Goal: Task Accomplishment & Management: Manage account settings

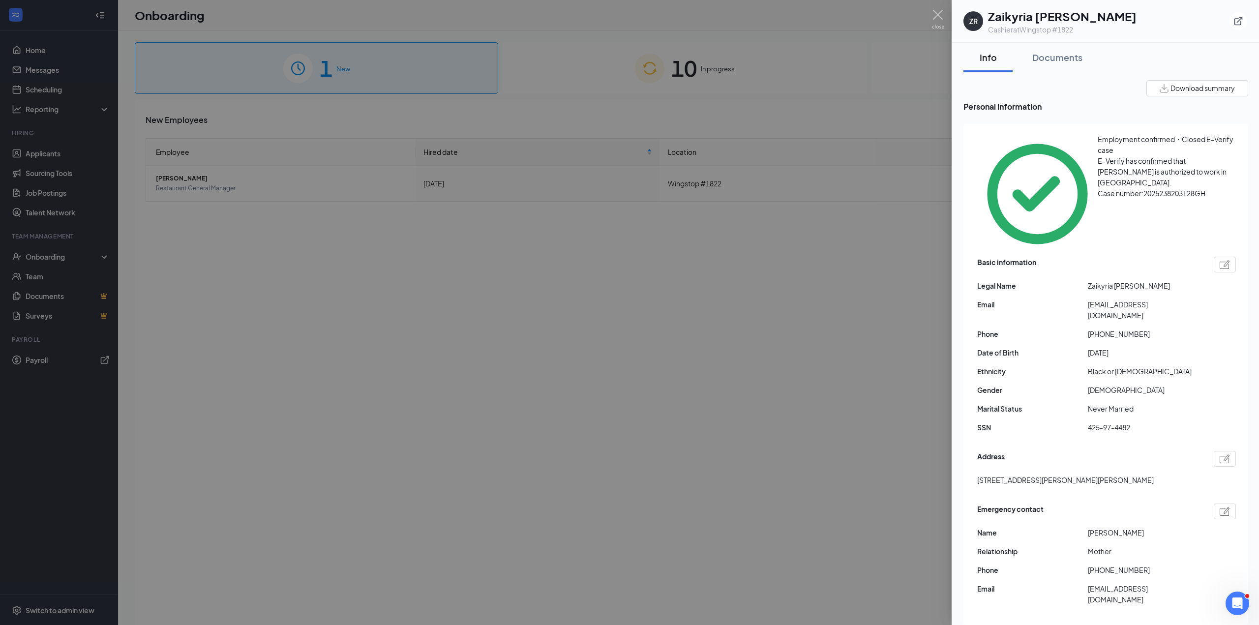
click at [834, 142] on div at bounding box center [629, 312] width 1259 height 625
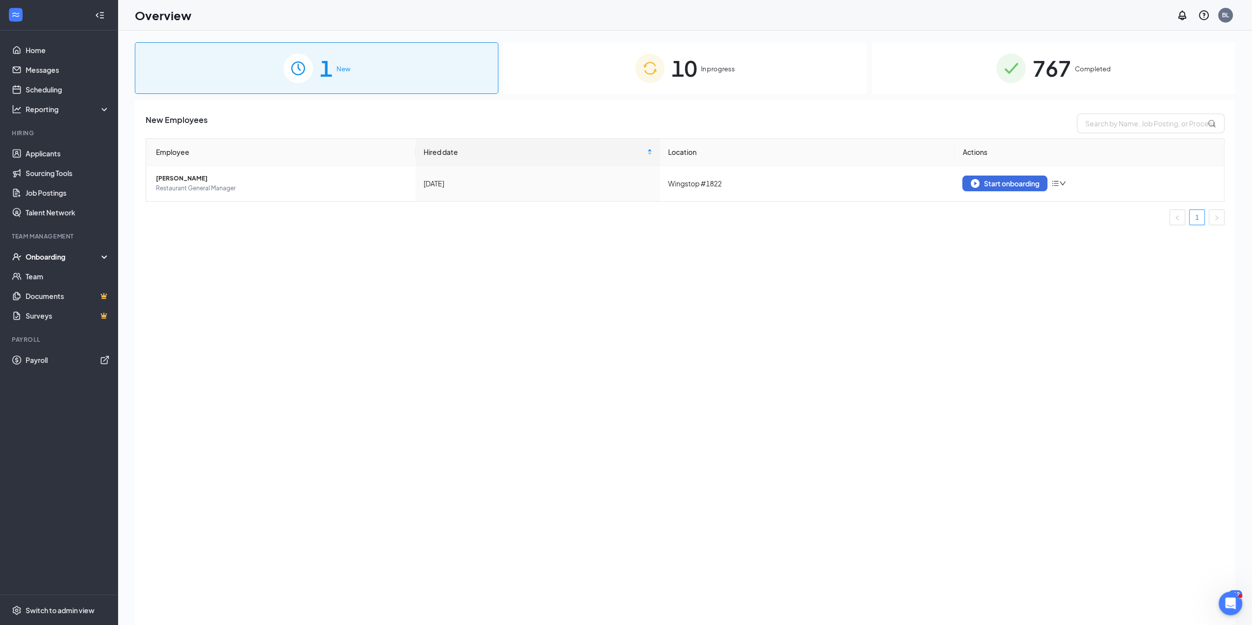
drag, startPoint x: 699, startPoint y: 74, endPoint x: 699, endPoint y: 68, distance: 5.4
click at [699, 68] on div "10 In progress" at bounding box center [685, 68] width 364 height 52
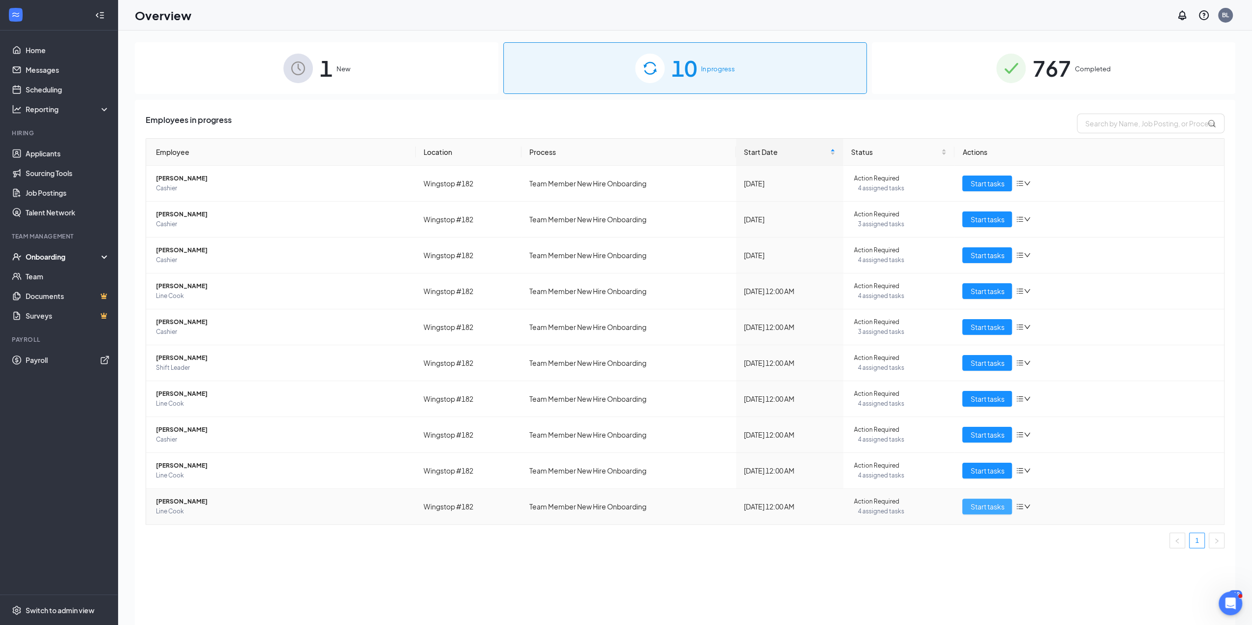
click at [979, 506] on span "Start tasks" at bounding box center [987, 506] width 34 height 11
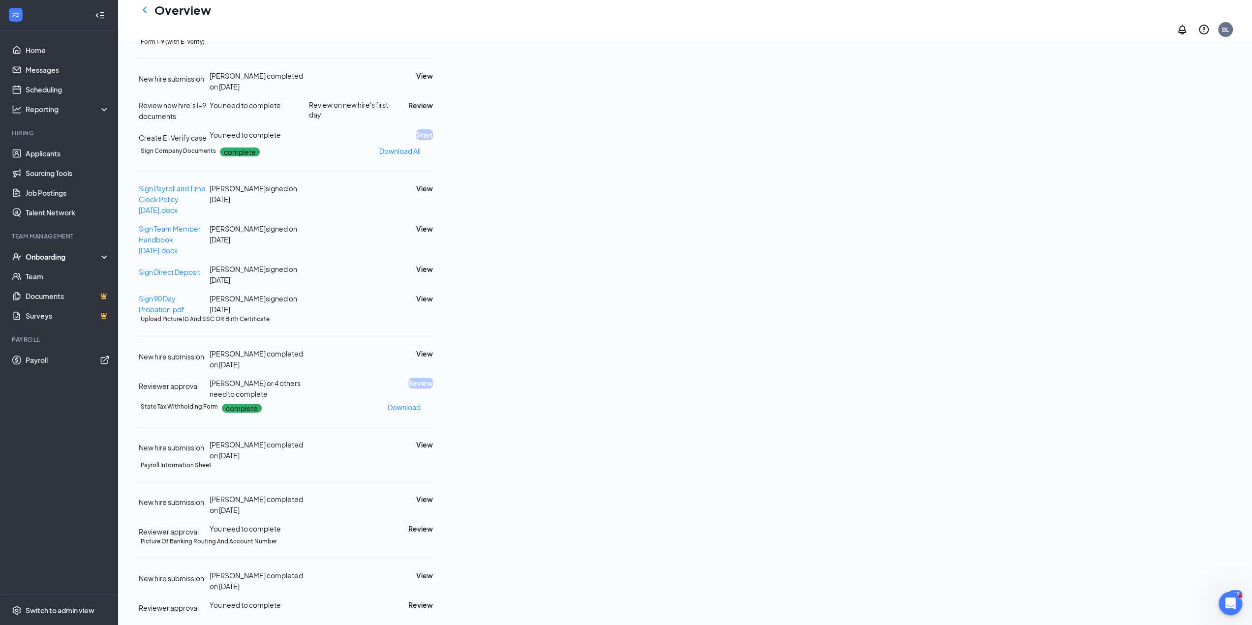
scroll to position [246, 0]
click at [433, 359] on button "View" at bounding box center [424, 353] width 17 height 11
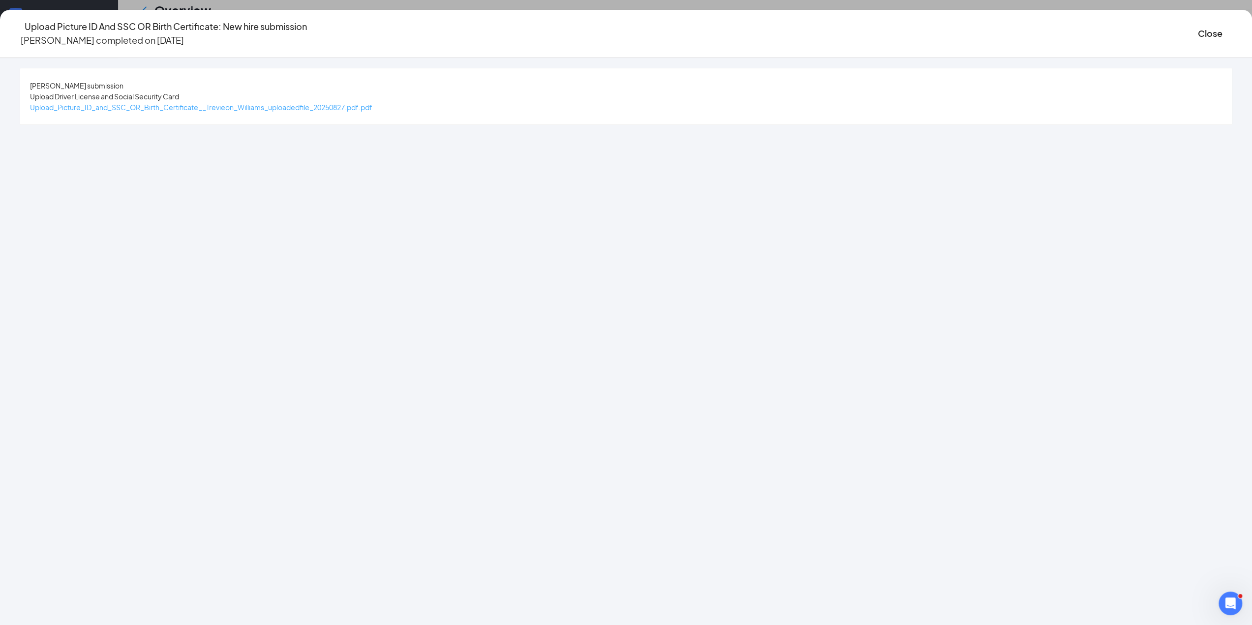
click at [372, 110] on span "Upload_Picture_ID_and_SSC_OR_Birth_Certificate__Trevieon_Williams_uploadedfile_…" at bounding box center [201, 107] width 342 height 9
click at [1198, 30] on button "Close" at bounding box center [1210, 34] width 25 height 14
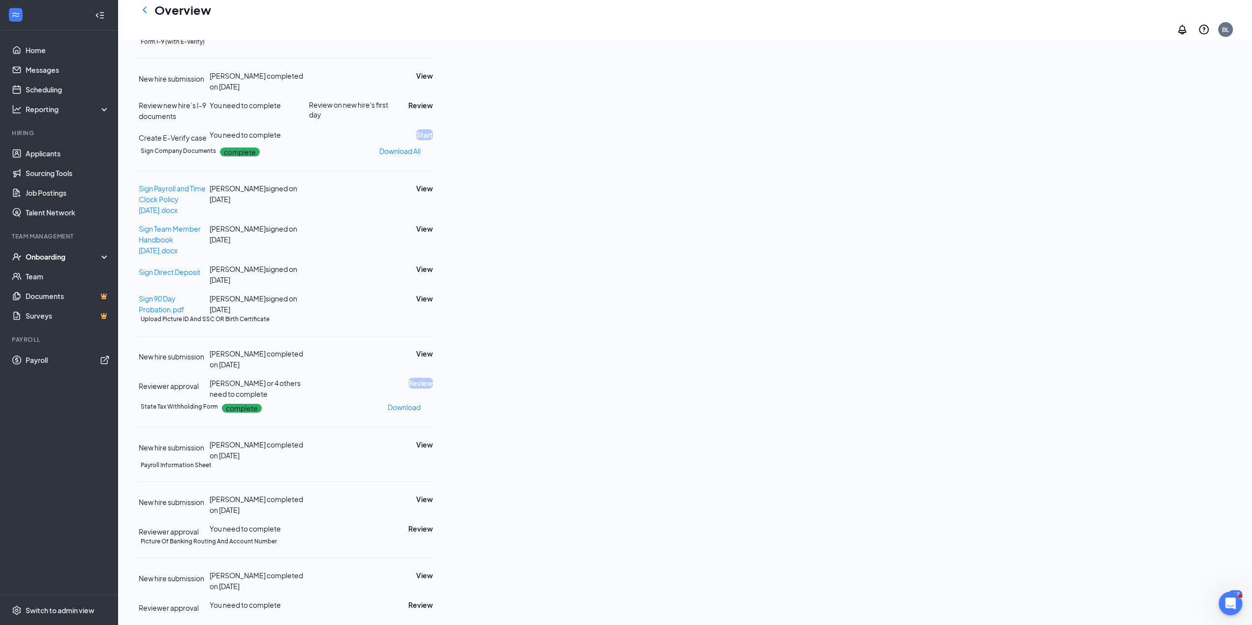
scroll to position [363, 0]
click at [433, 494] on button "View" at bounding box center [424, 499] width 17 height 11
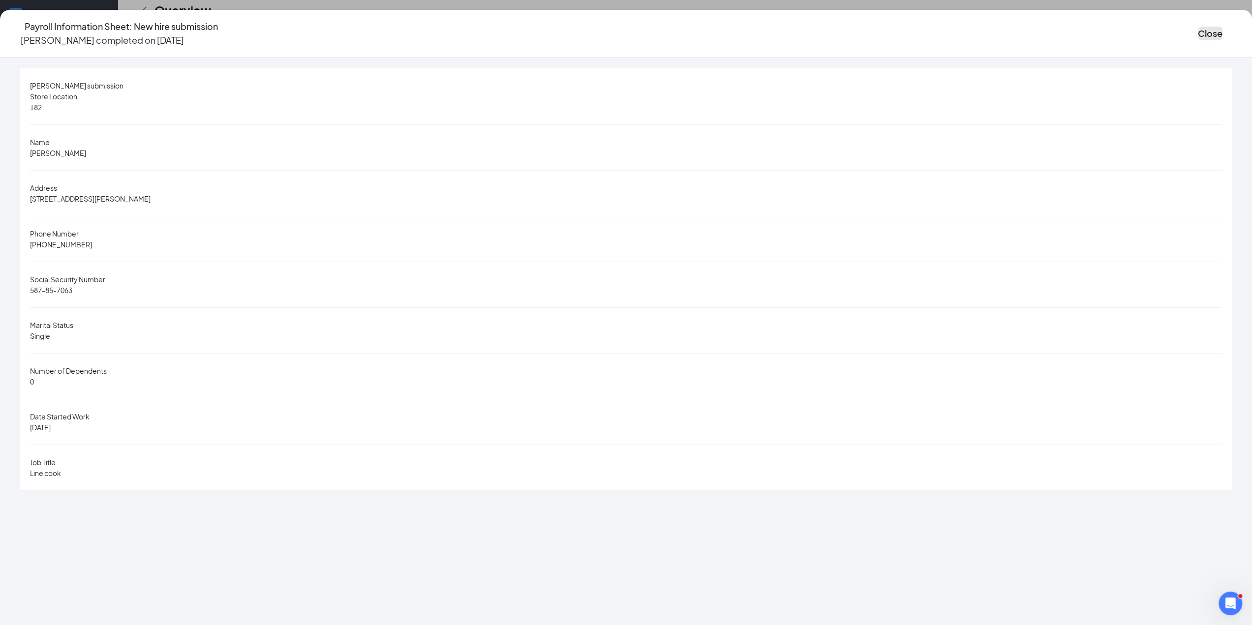
drag, startPoint x: 946, startPoint y: 20, endPoint x: 948, endPoint y: 39, distance: 18.9
click at [1198, 27] on button "Close" at bounding box center [1210, 34] width 25 height 14
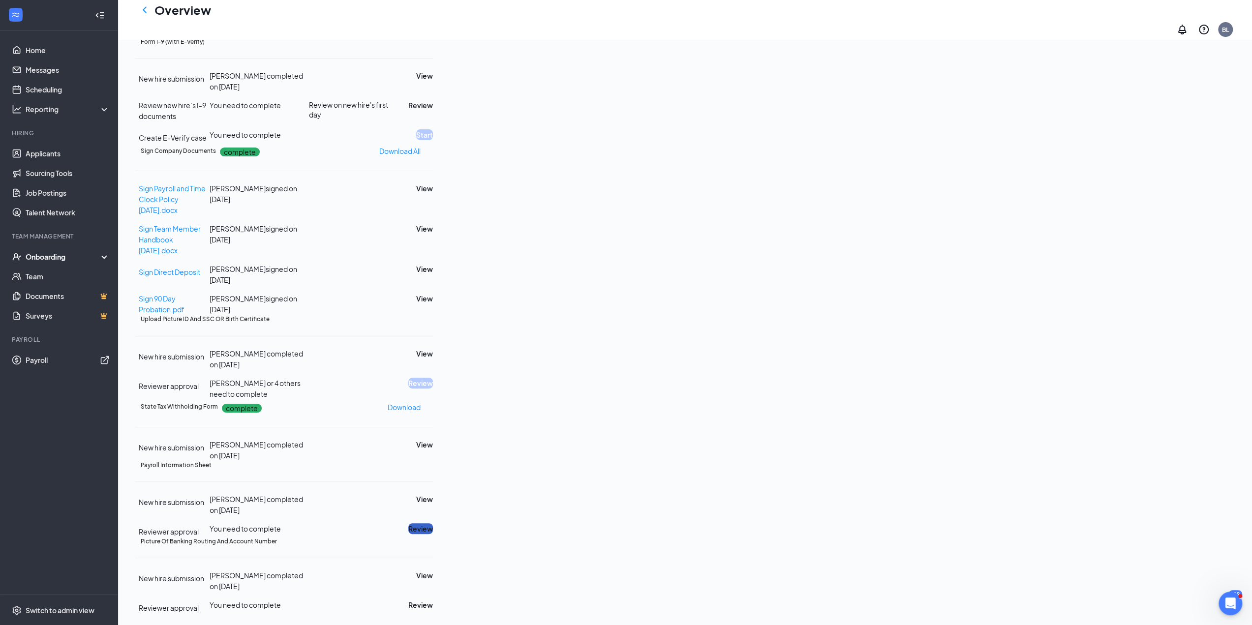
click at [433, 523] on button "Review" at bounding box center [420, 528] width 25 height 11
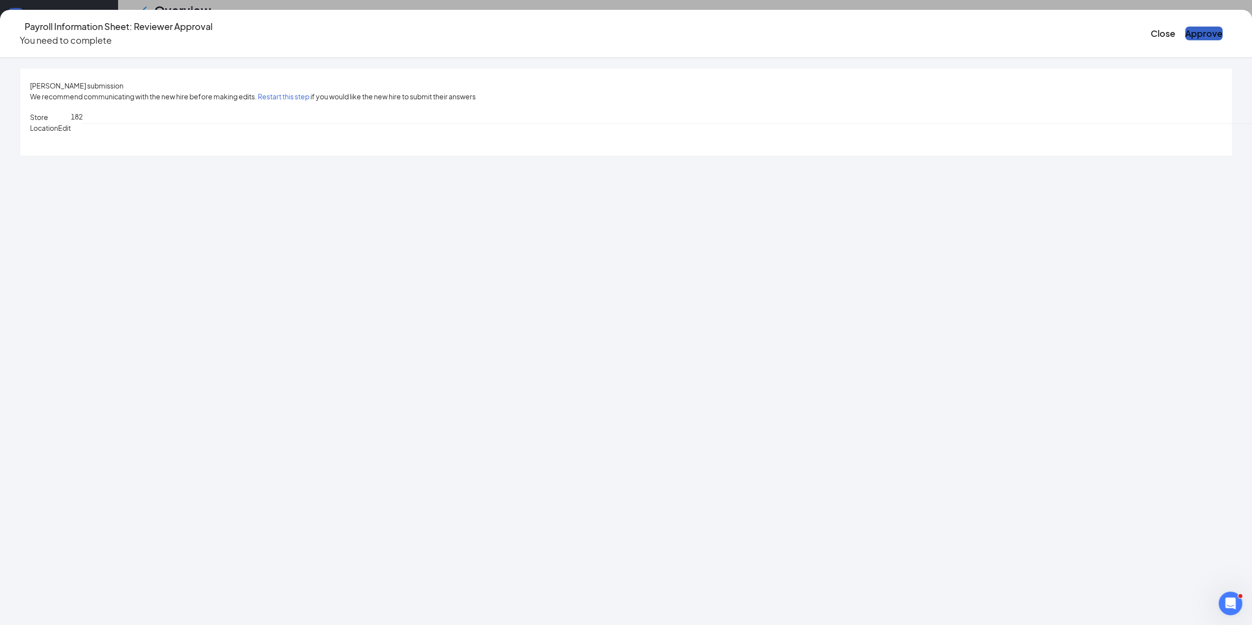
click at [1185, 28] on button "Approve" at bounding box center [1203, 34] width 37 height 14
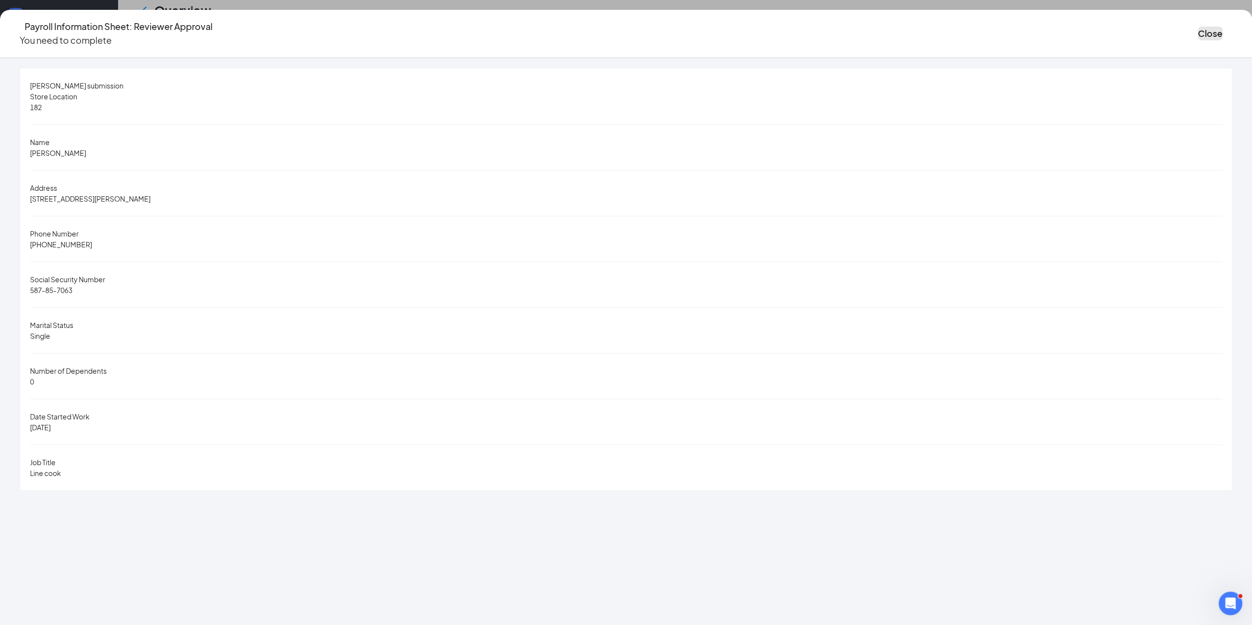
click at [1198, 32] on button "Close" at bounding box center [1210, 34] width 25 height 14
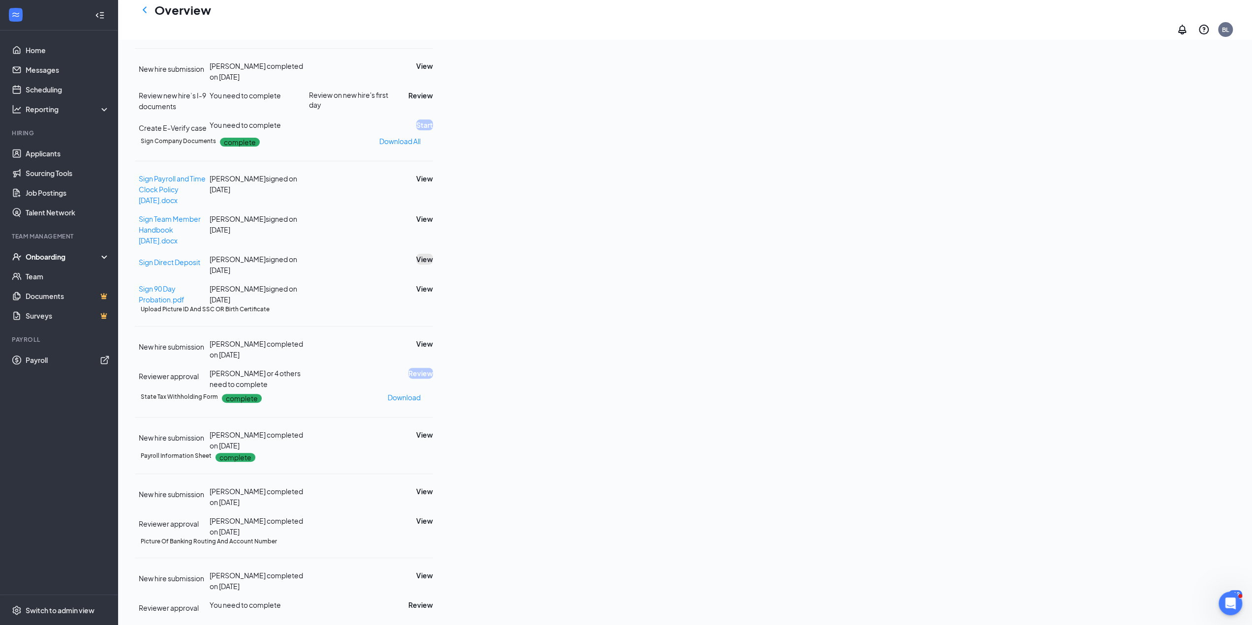
click at [433, 254] on button "View" at bounding box center [424, 259] width 17 height 11
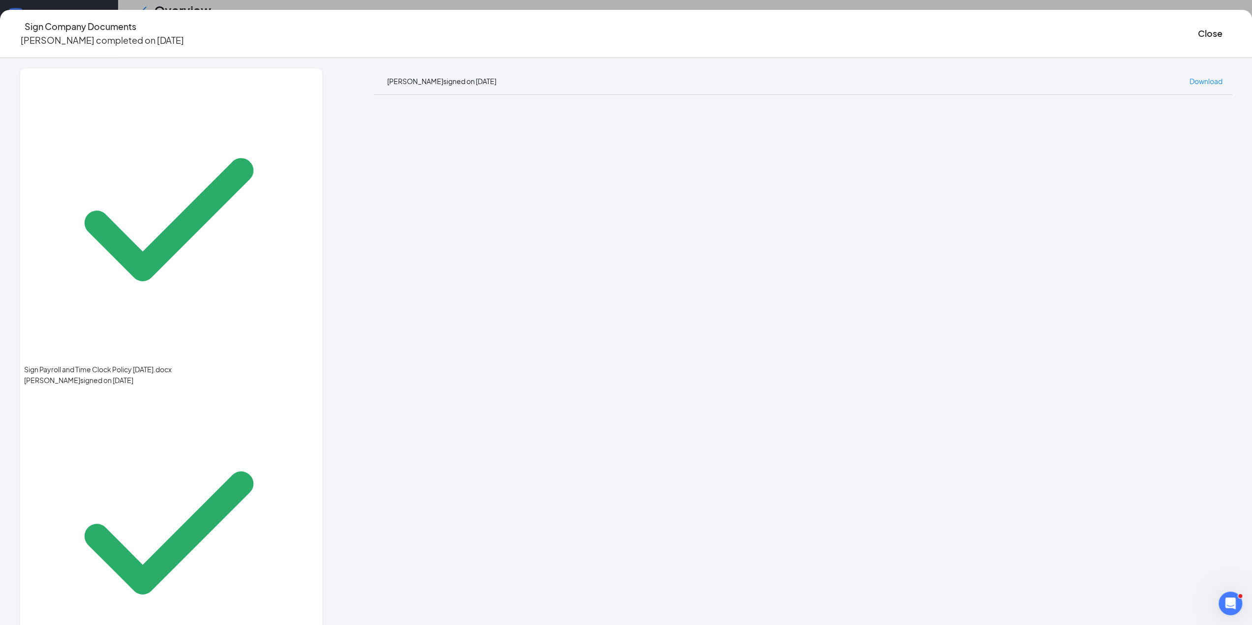
click at [1198, 41] on div "Close" at bounding box center [1215, 34] width 34 height 28
click at [1198, 38] on button "Close" at bounding box center [1210, 34] width 25 height 14
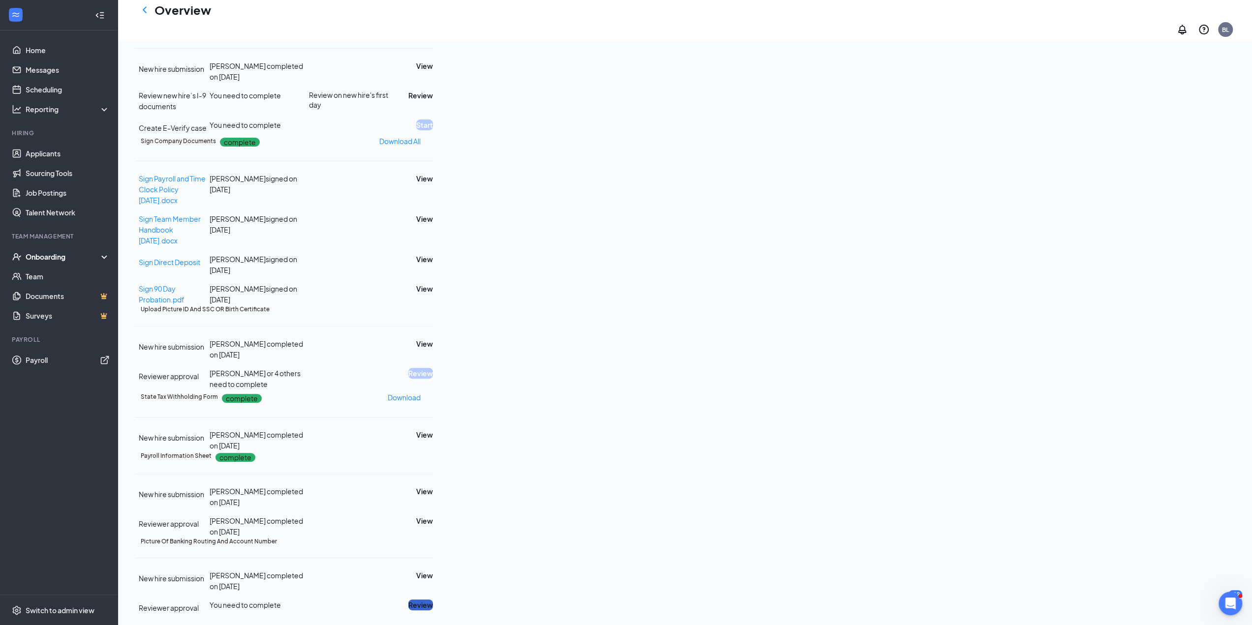
click at [433, 600] on button "Review" at bounding box center [420, 605] width 25 height 11
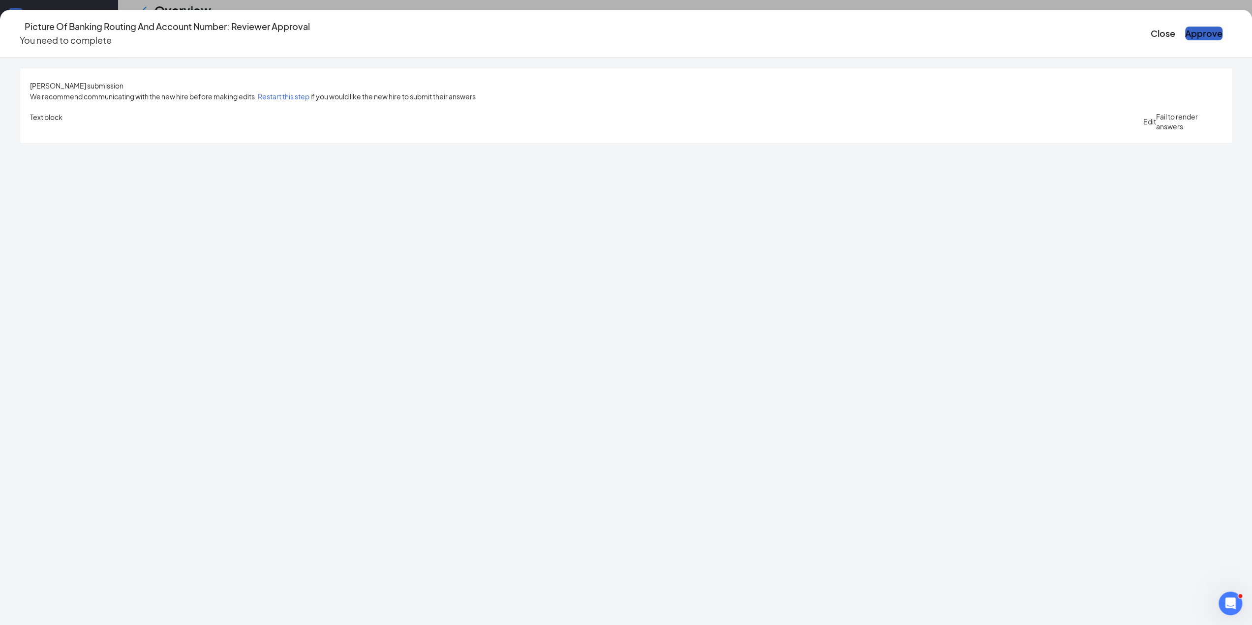
click at [1185, 36] on button "Approve" at bounding box center [1203, 34] width 37 height 14
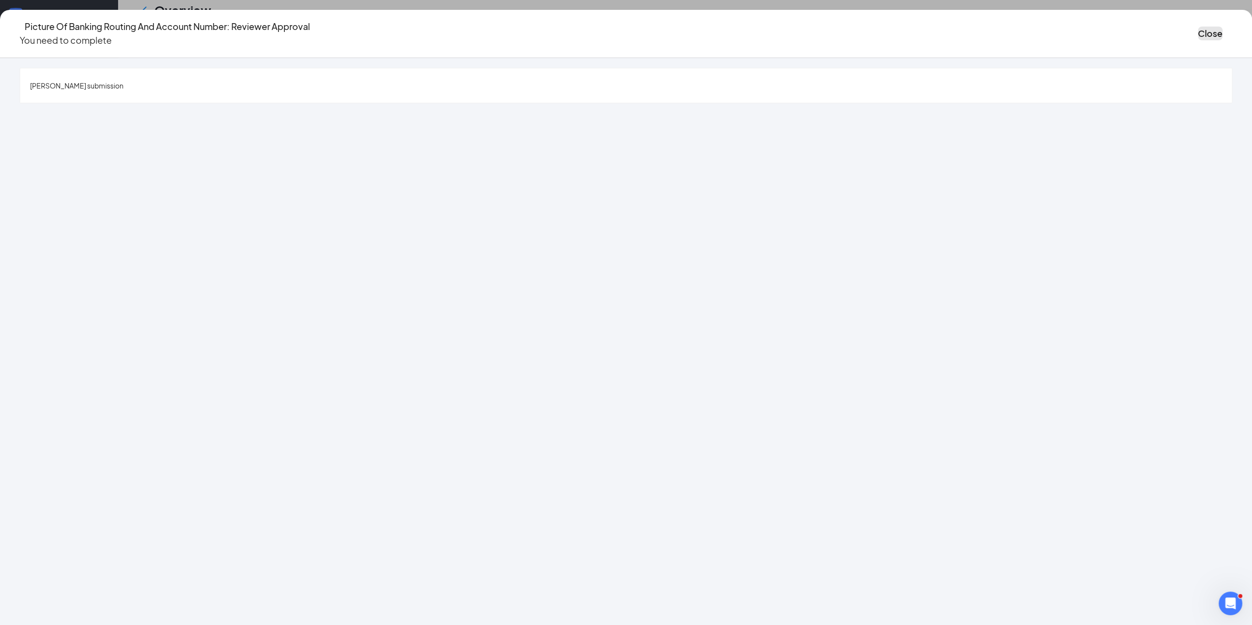
click at [1198, 27] on button "Close" at bounding box center [1210, 34] width 25 height 14
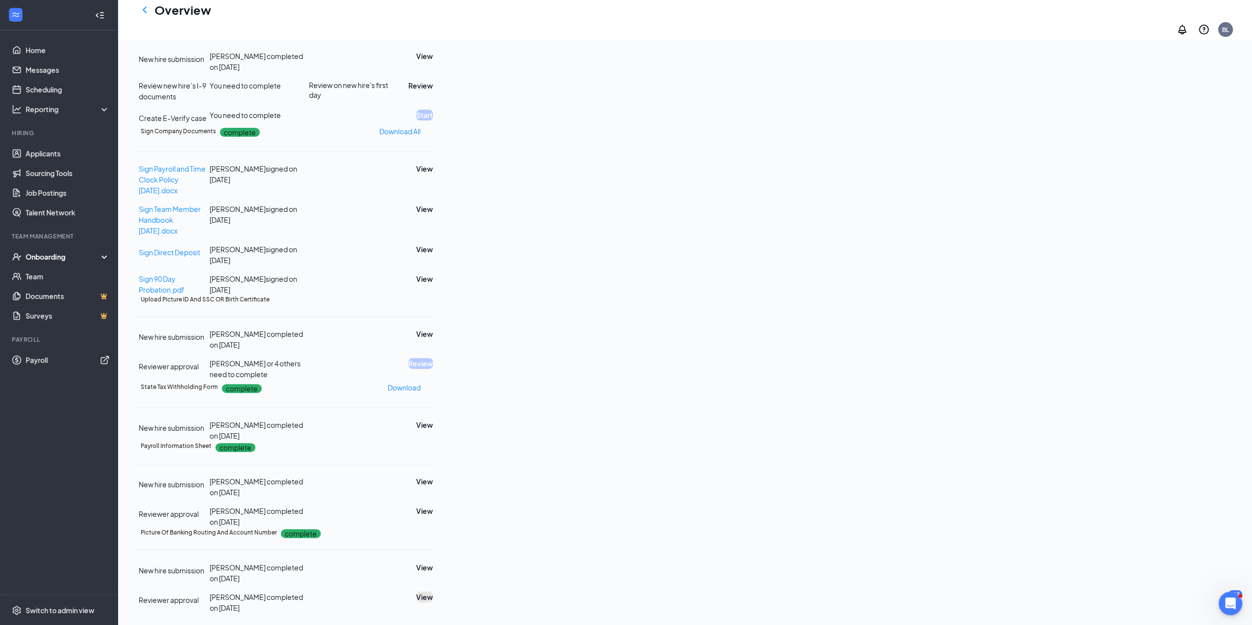
scroll to position [0, 0]
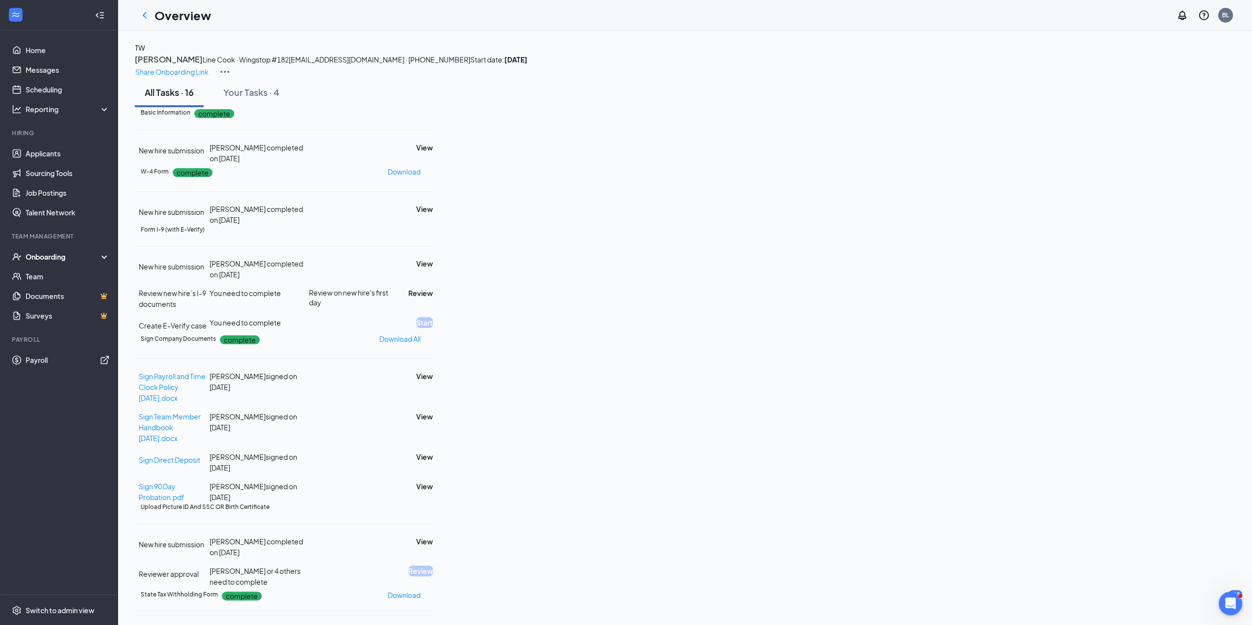
drag, startPoint x: 141, startPoint y: 14, endPoint x: 133, endPoint y: 31, distance: 18.3
click at [141, 14] on icon "ChevronLeft" at bounding box center [145, 15] width 12 height 12
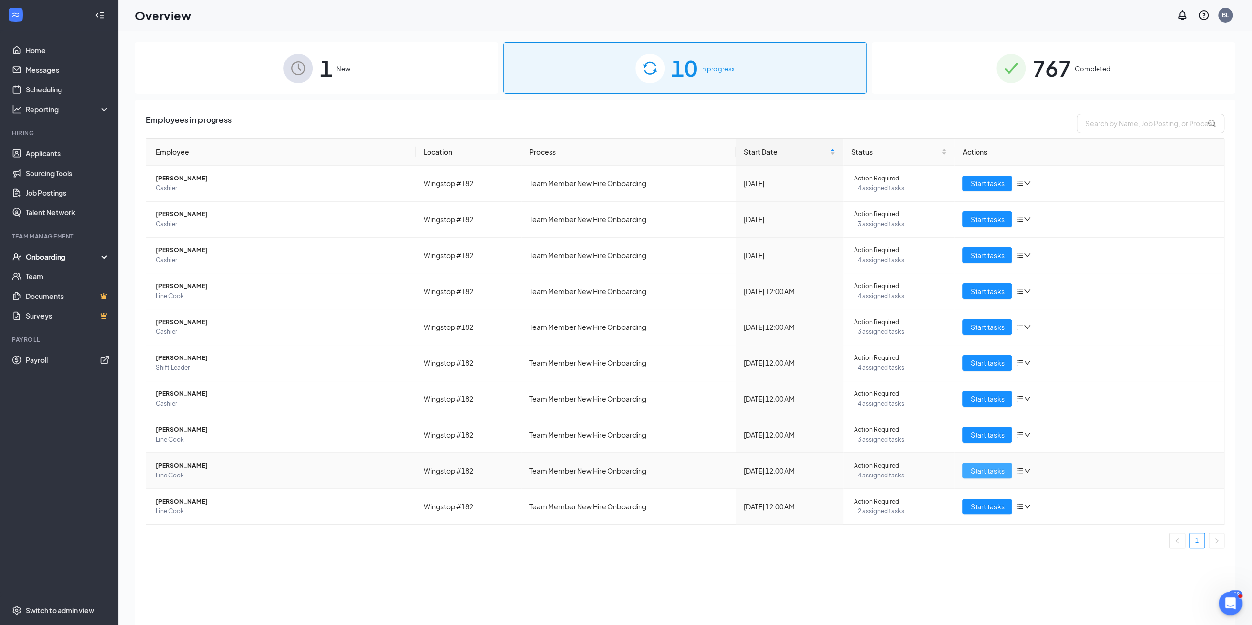
click at [977, 465] on span "Start tasks" at bounding box center [987, 470] width 34 height 11
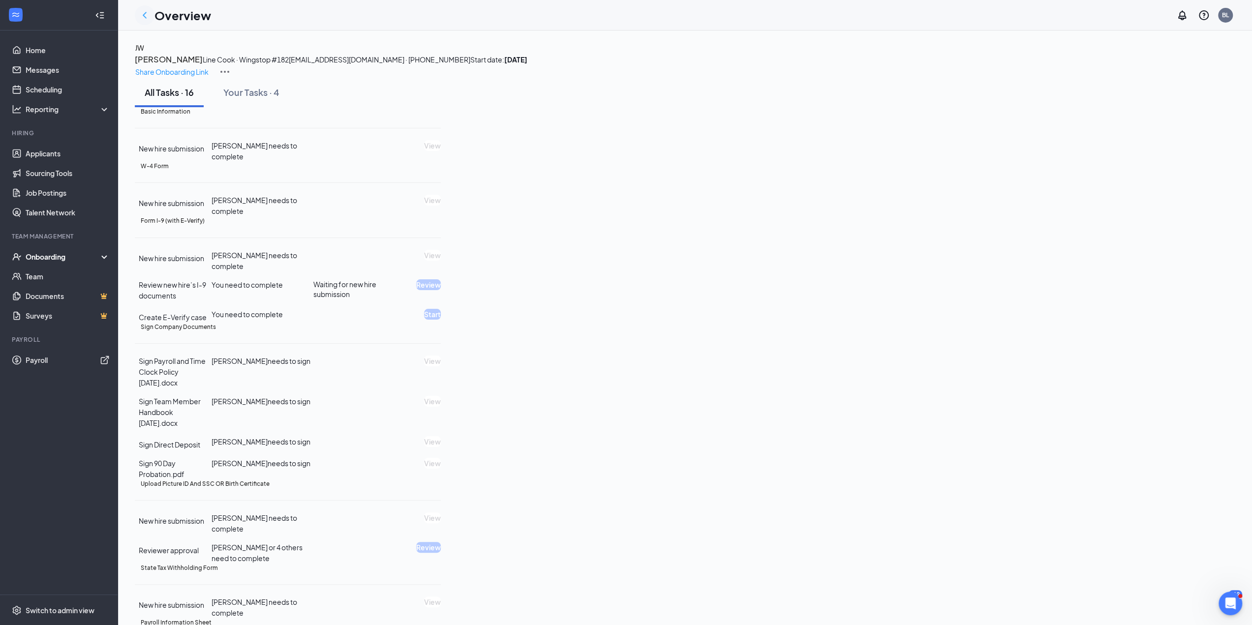
click at [144, 16] on icon "ChevronLeft" at bounding box center [145, 15] width 4 height 6
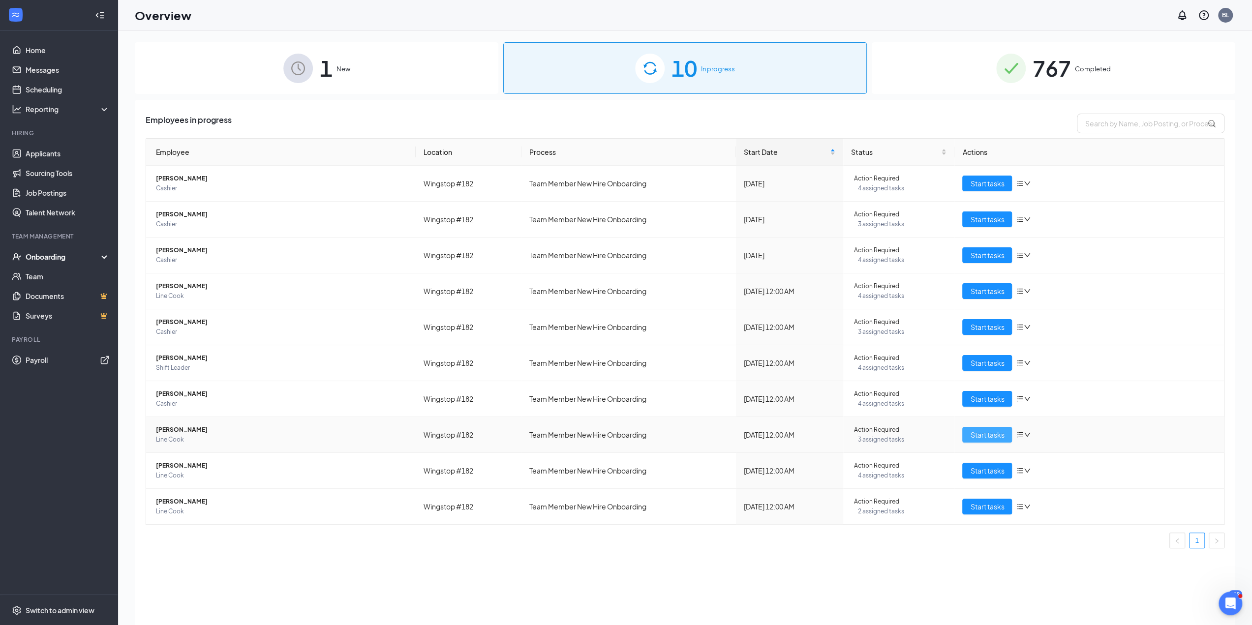
click at [994, 429] on span "Start tasks" at bounding box center [987, 434] width 34 height 11
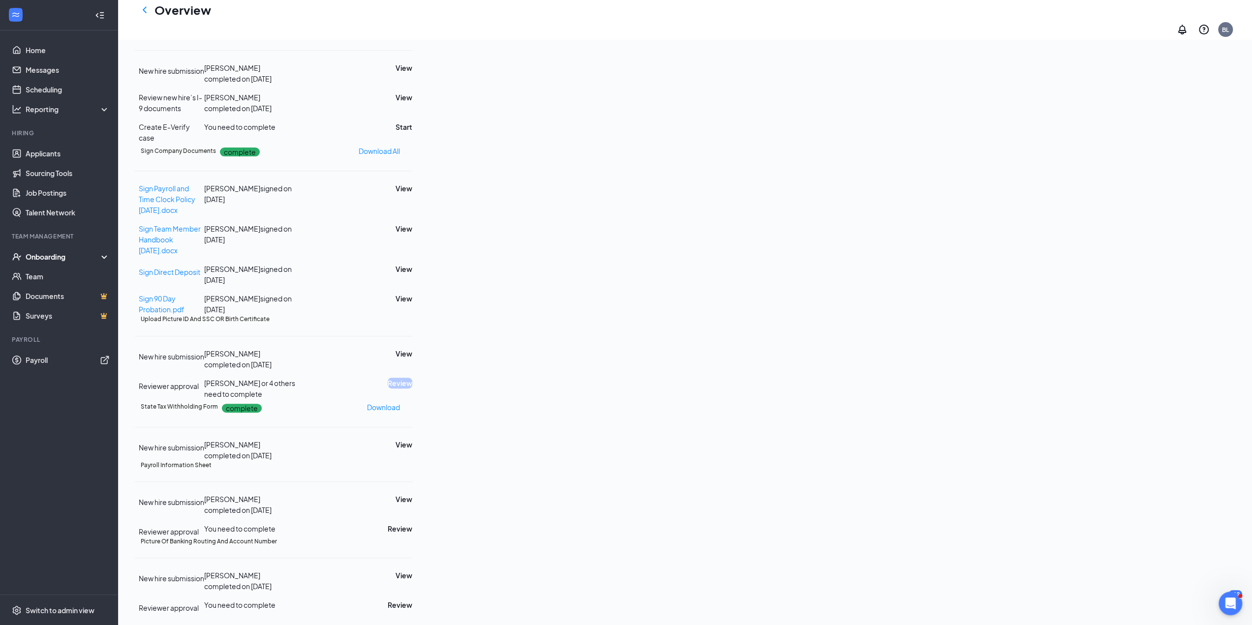
scroll to position [295, 0]
click at [412, 359] on button "View" at bounding box center [404, 353] width 17 height 11
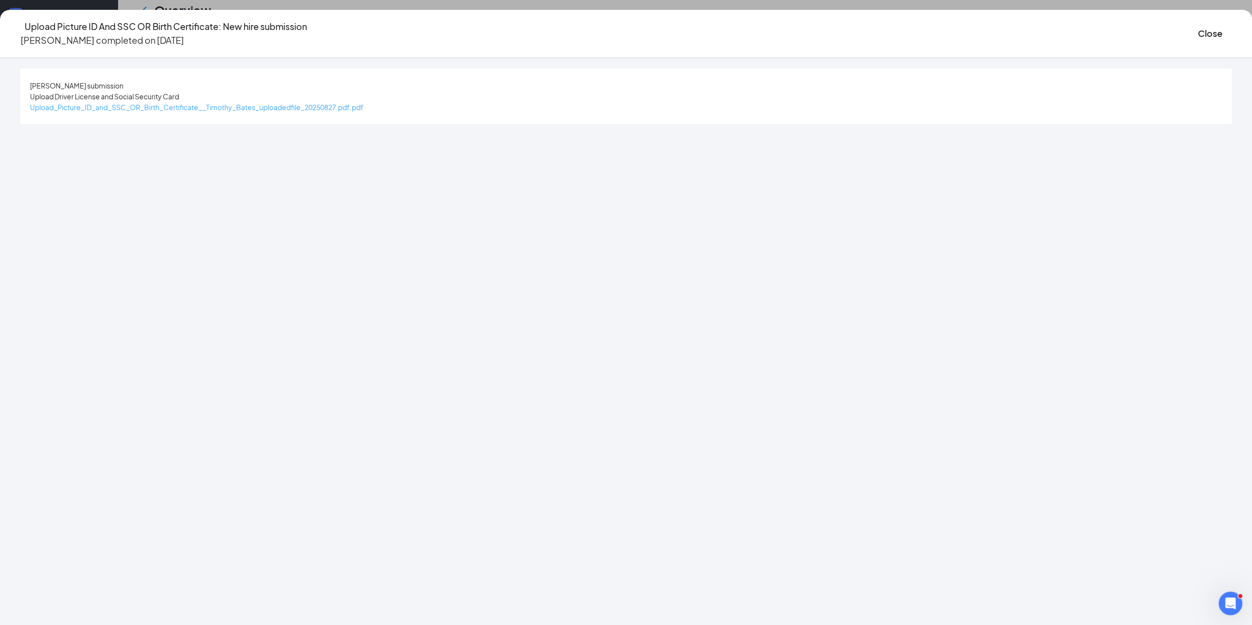
click at [364, 109] on span "Upload_Picture_ID_and_SSC_OR_Birth_Certificate__Timothy_Bates_uploadedfile_2025…" at bounding box center [197, 107] width 334 height 9
click at [1198, 32] on button "Close" at bounding box center [1210, 34] width 25 height 14
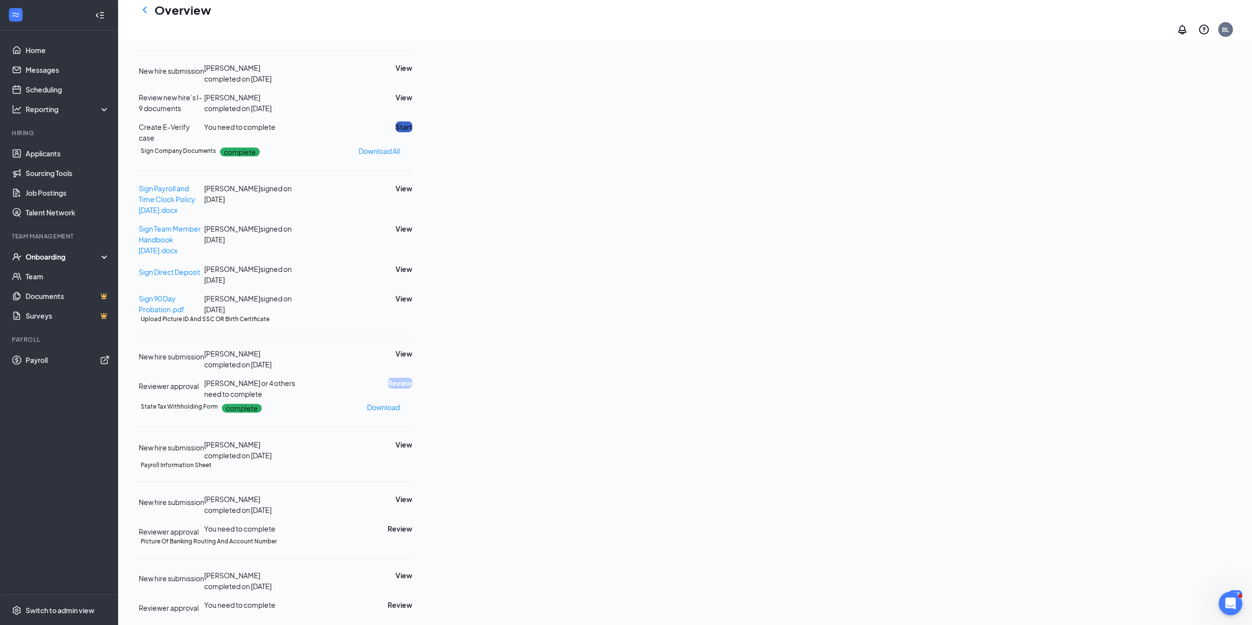
click at [412, 132] on button "Start" at bounding box center [404, 127] width 17 height 11
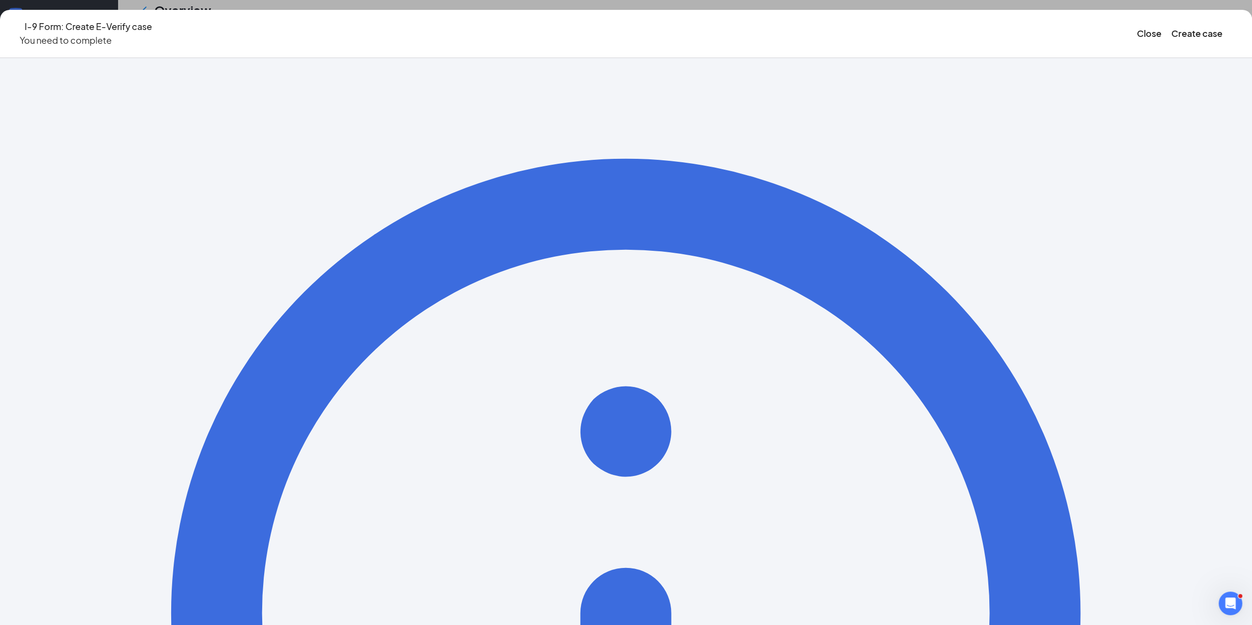
click at [1232, 33] on icon "Ellipses" at bounding box center [1232, 33] width 0 height 0
click at [988, 134] on span "Restart" at bounding box center [998, 139] width 24 height 11
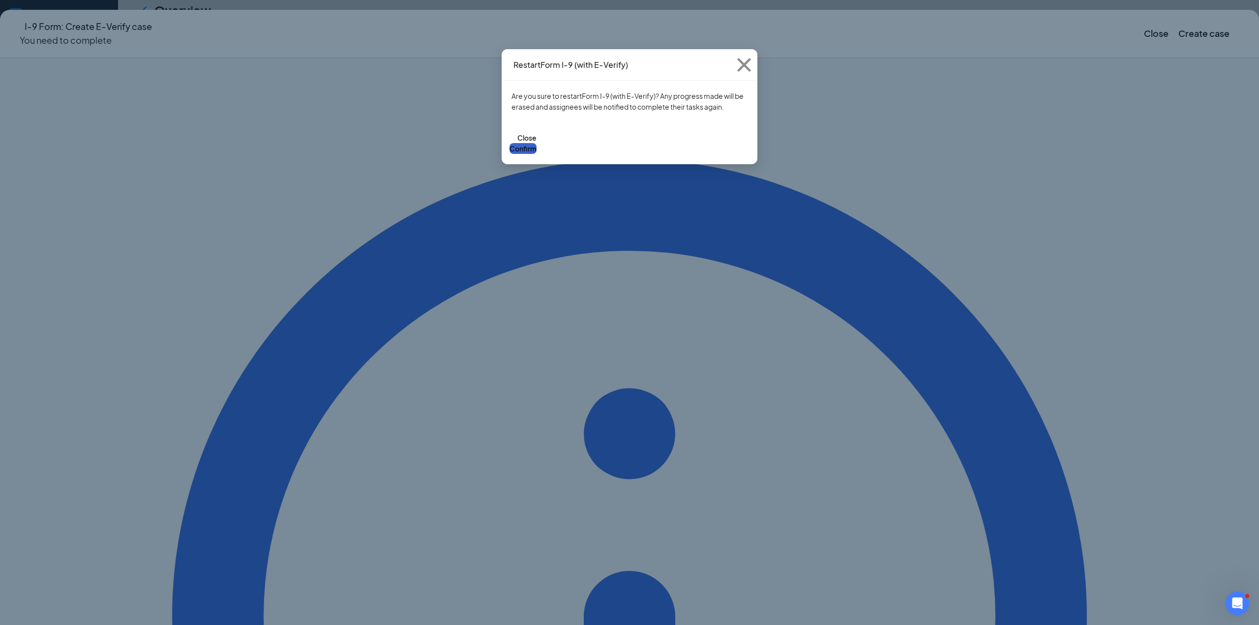
click at [537, 143] on button "Confirm" at bounding box center [523, 148] width 27 height 11
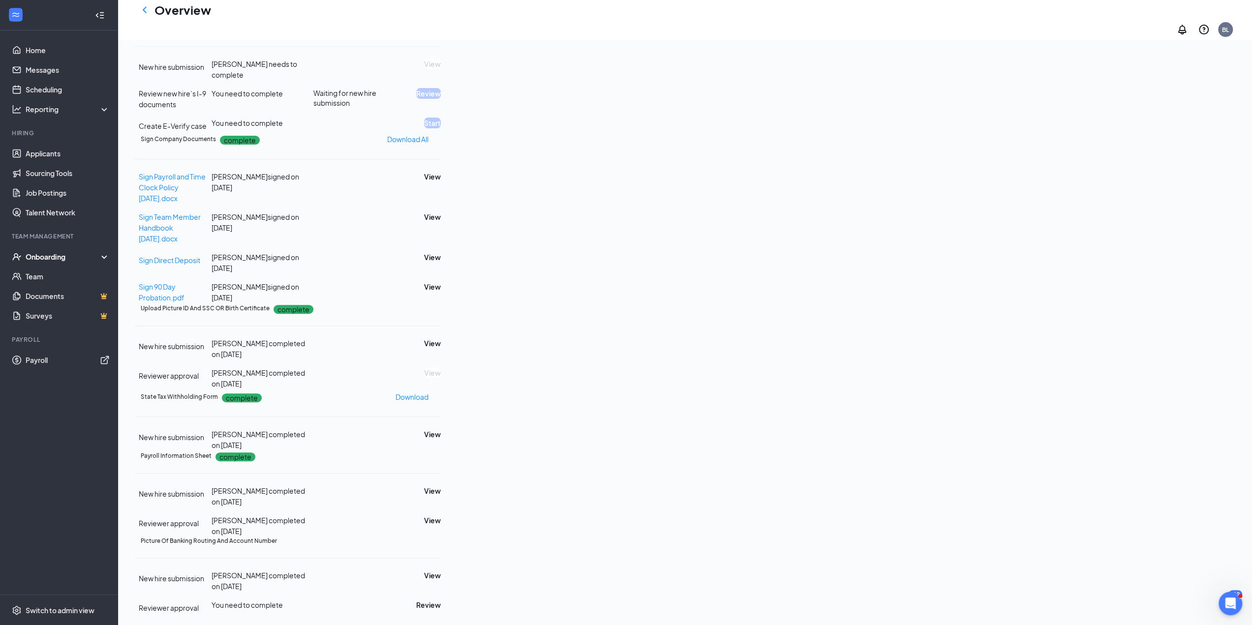
scroll to position [363, 0]
click at [441, 252] on button "View" at bounding box center [432, 257] width 17 height 11
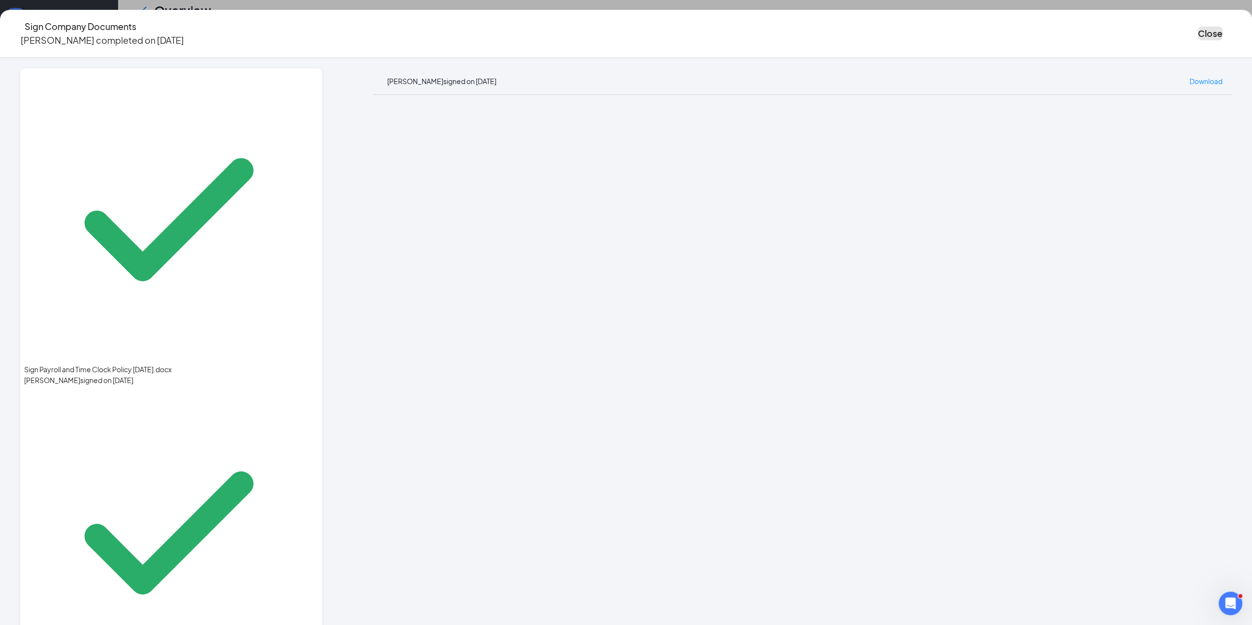
drag, startPoint x: 940, startPoint y: 36, endPoint x: 933, endPoint y: 64, distance: 29.4
click at [1198, 37] on button "Close" at bounding box center [1210, 34] width 25 height 14
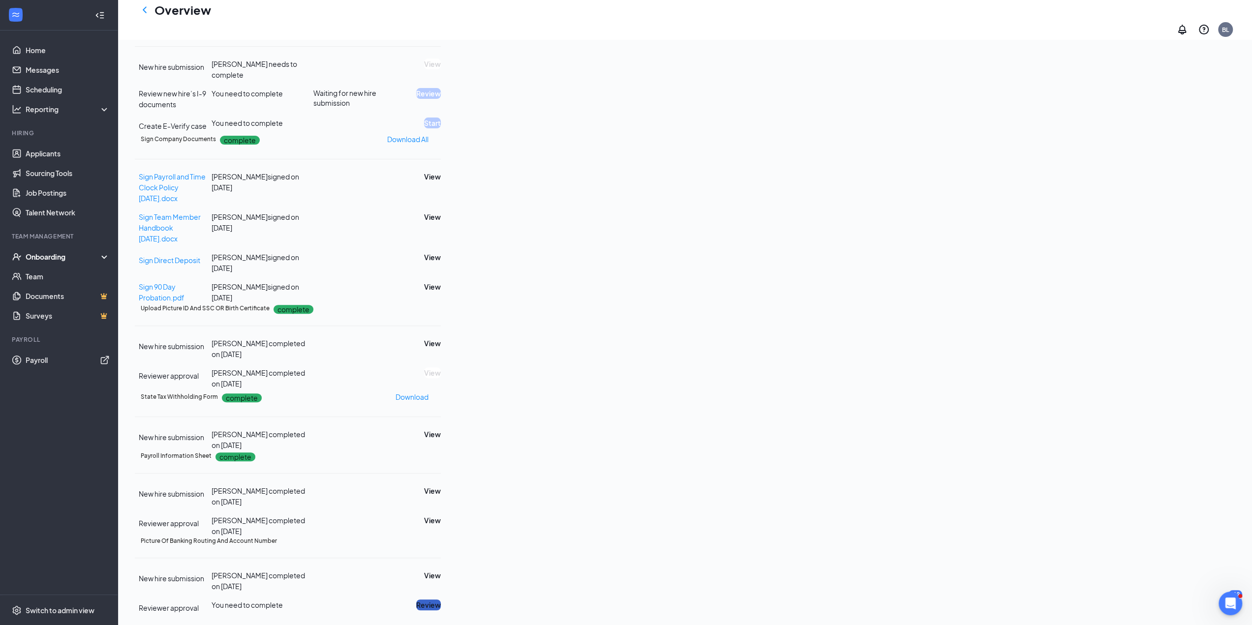
click at [441, 600] on button "Review" at bounding box center [428, 605] width 25 height 11
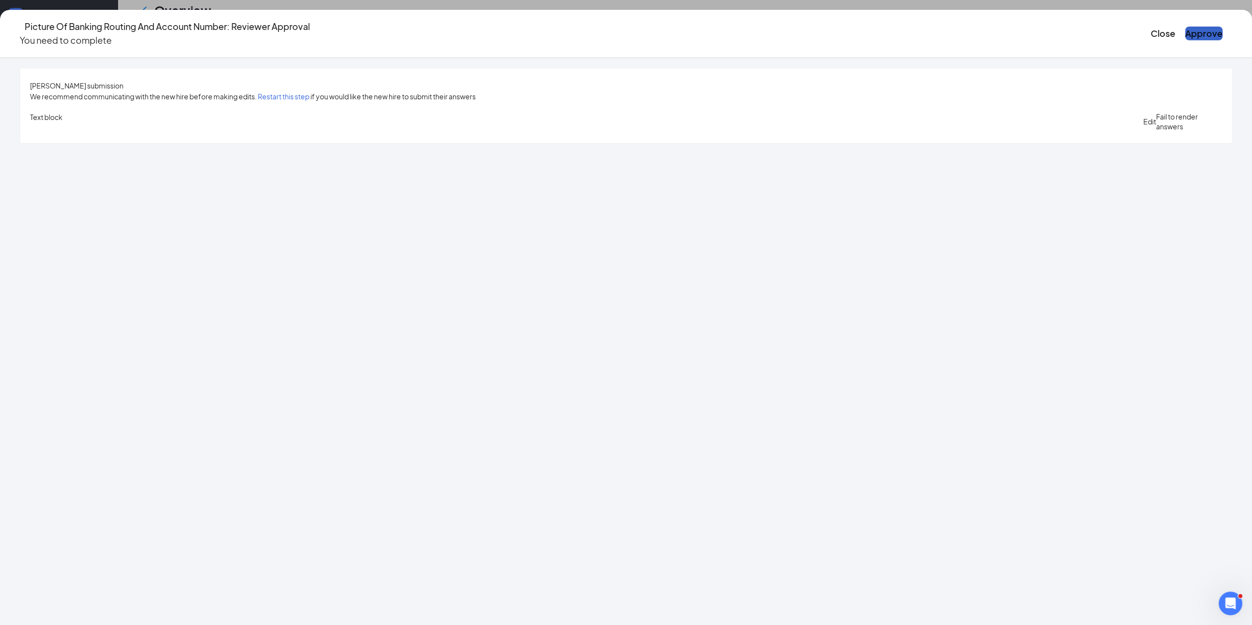
click at [1185, 36] on button "Approve" at bounding box center [1203, 34] width 37 height 14
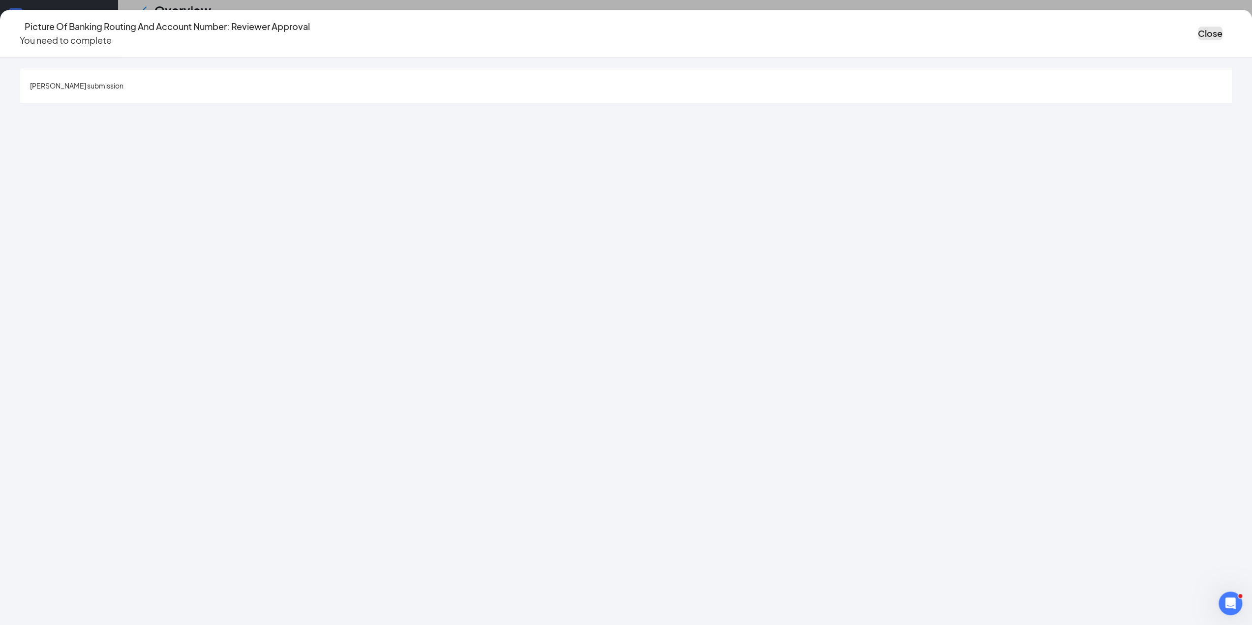
click at [1198, 36] on button "Close" at bounding box center [1210, 34] width 25 height 14
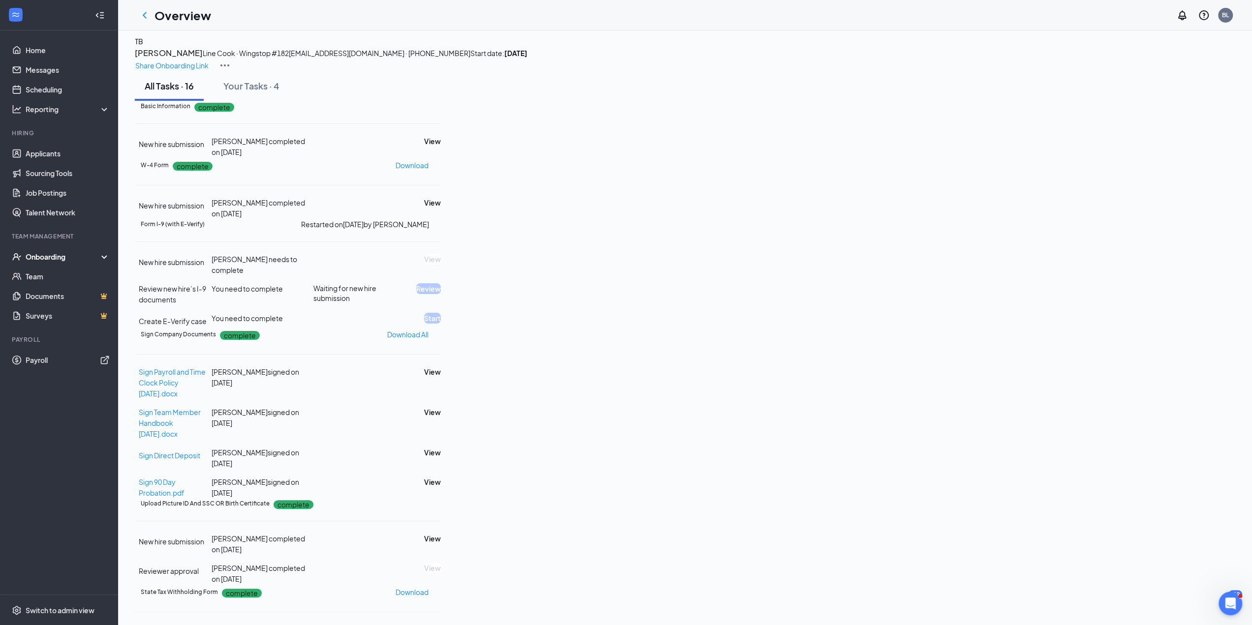
scroll to position [0, 0]
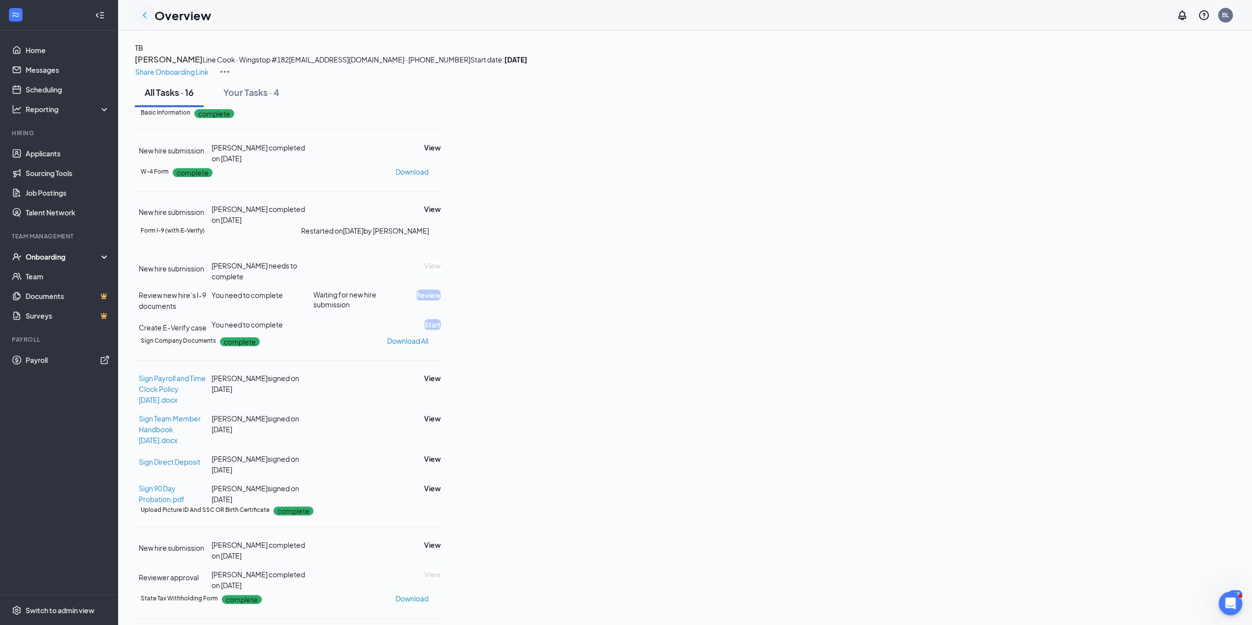
click at [145, 12] on icon "ChevronLeft" at bounding box center [145, 15] width 12 height 12
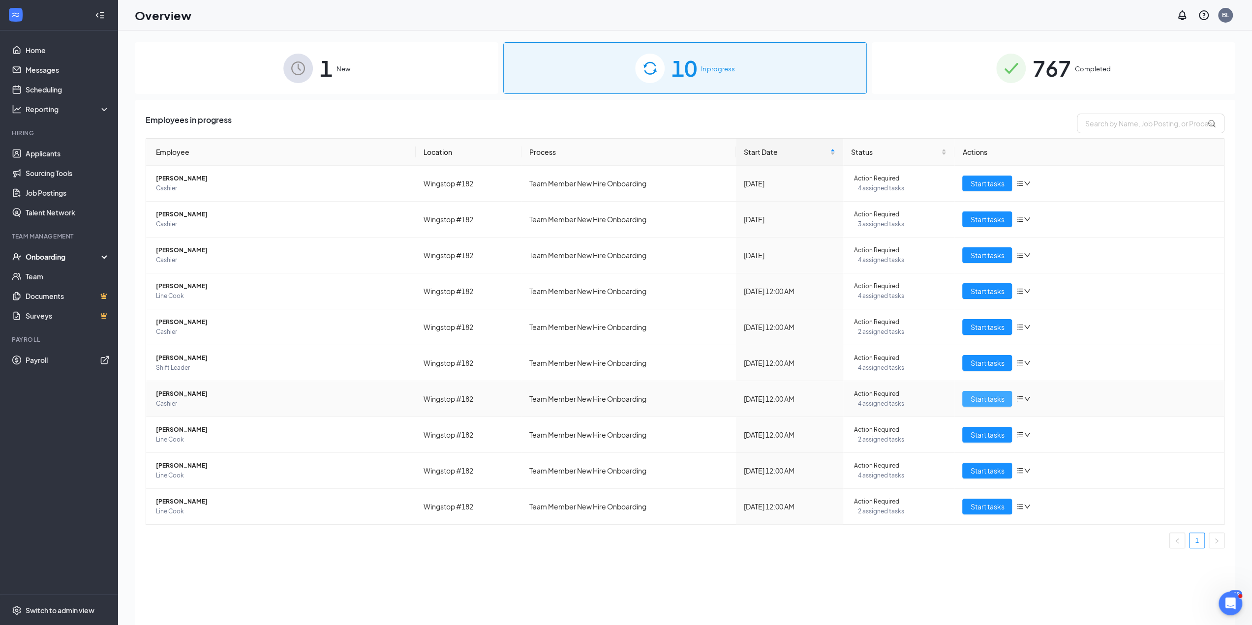
click at [998, 396] on span "Start tasks" at bounding box center [987, 399] width 34 height 11
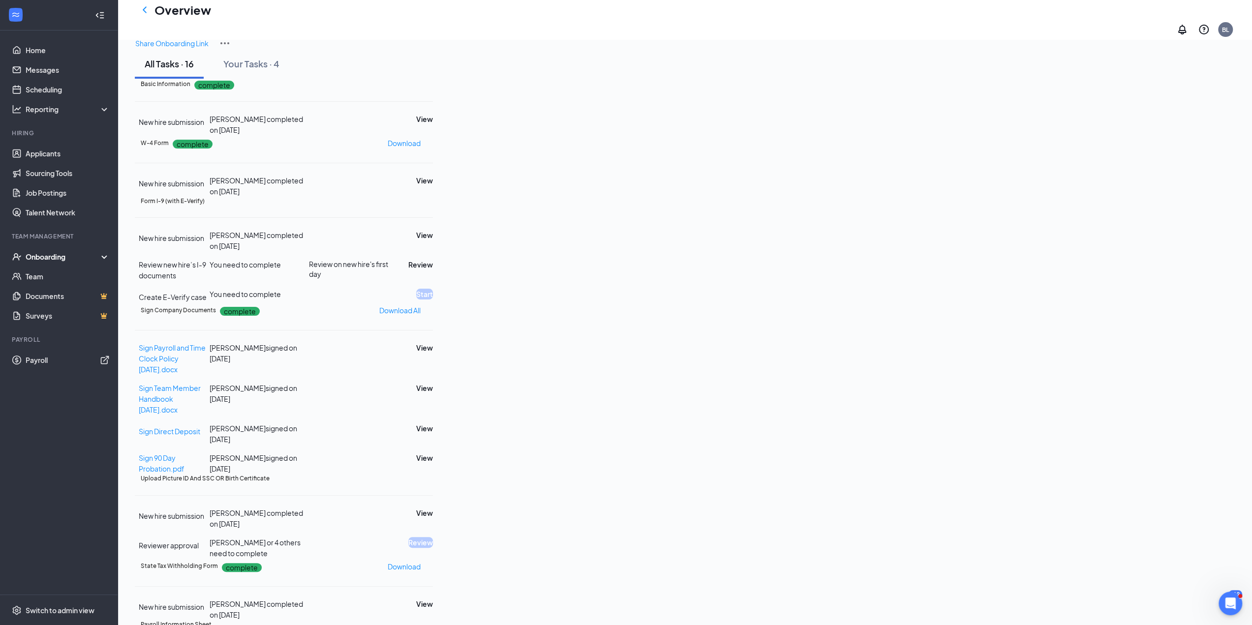
scroll to position [148, 0]
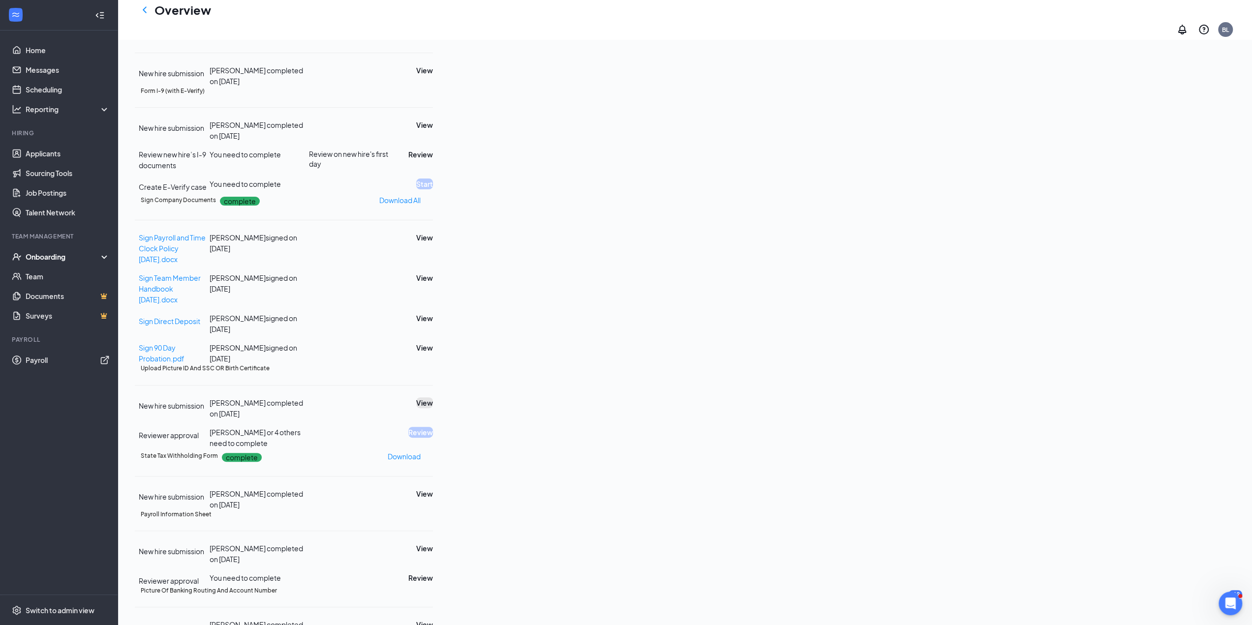
click at [433, 408] on button "View" at bounding box center [424, 402] width 17 height 11
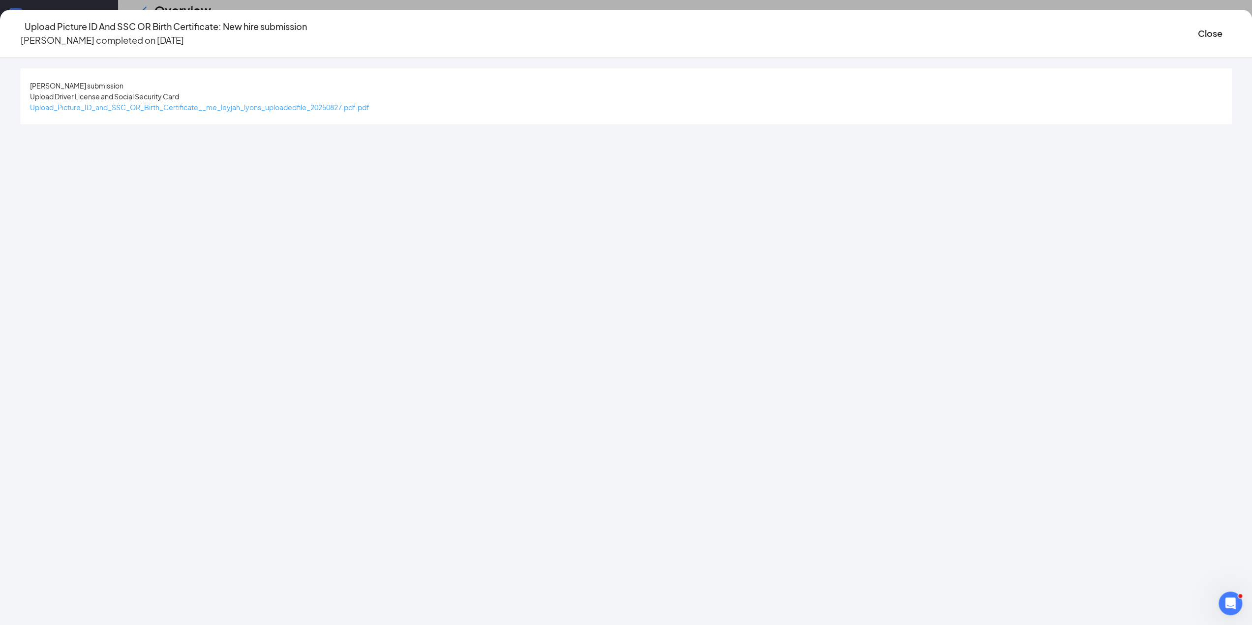
click at [369, 109] on span "Upload_Picture_ID_and_SSC_OR_Birth_Certificate__me_leyjah_lyons_uploadedfile_20…" at bounding box center [199, 107] width 339 height 9
click at [1198, 31] on button "Close" at bounding box center [1210, 34] width 25 height 14
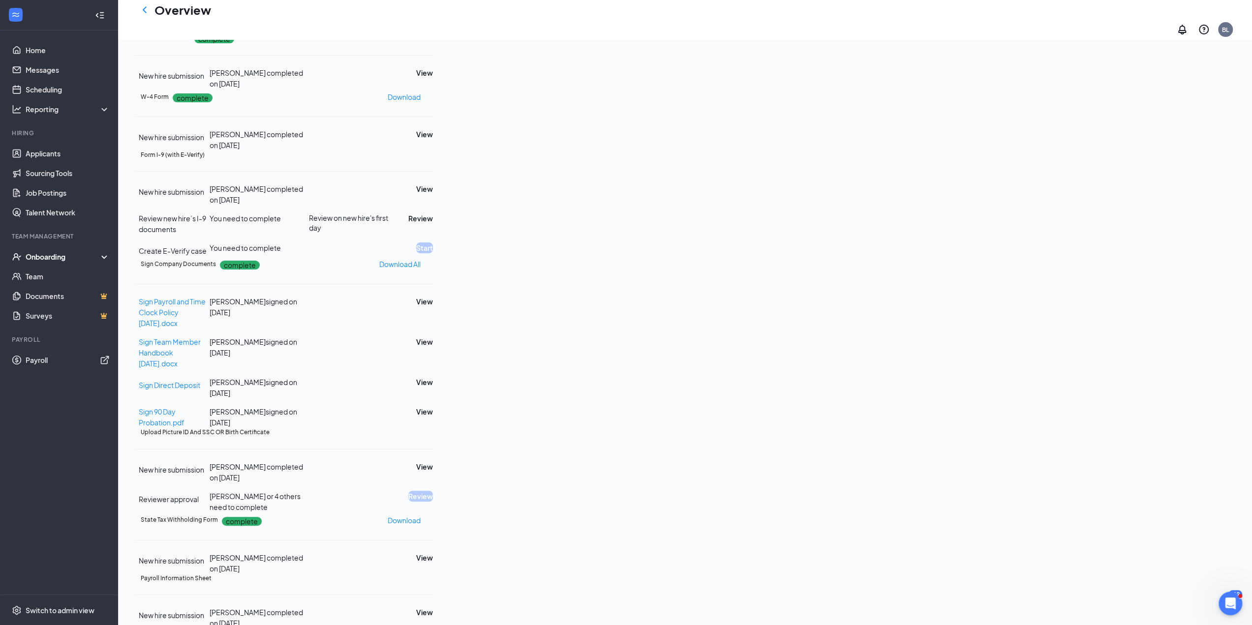
scroll to position [344, 0]
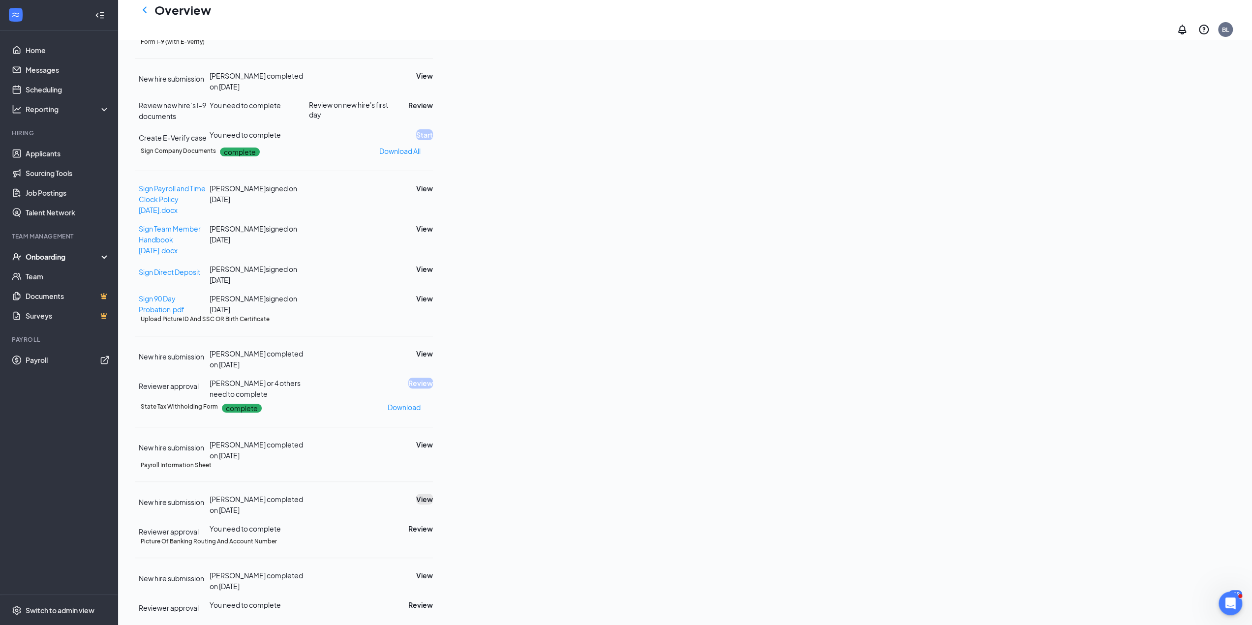
click at [433, 494] on button "View" at bounding box center [424, 499] width 17 height 11
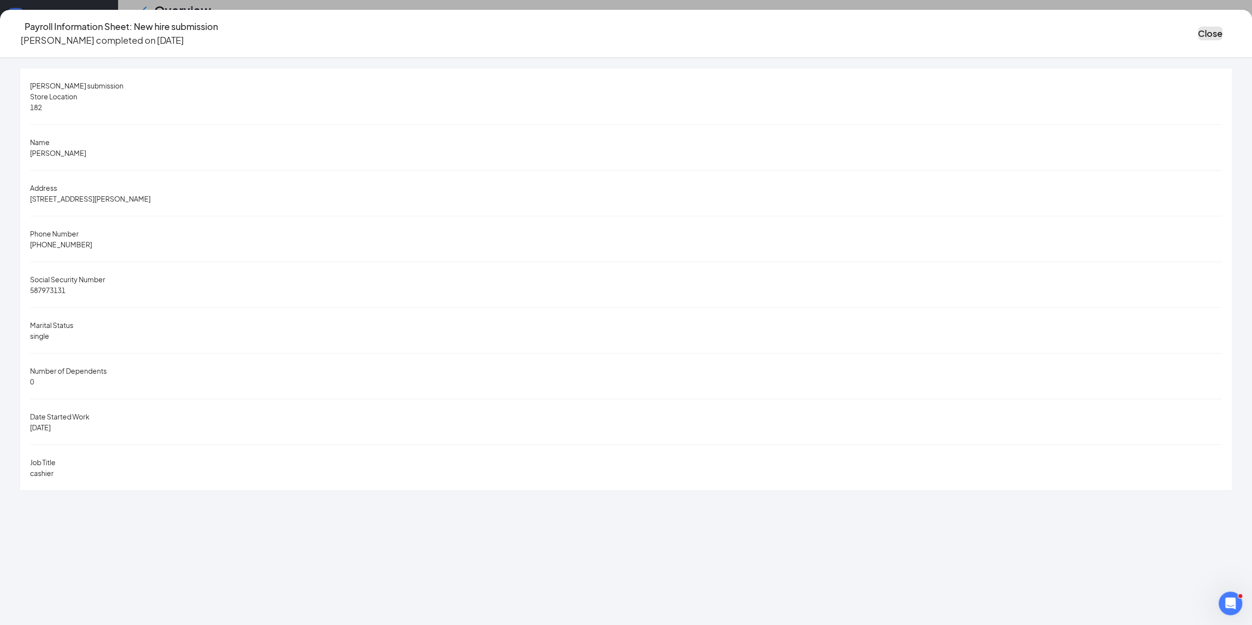
click at [1198, 29] on button "Close" at bounding box center [1210, 34] width 25 height 14
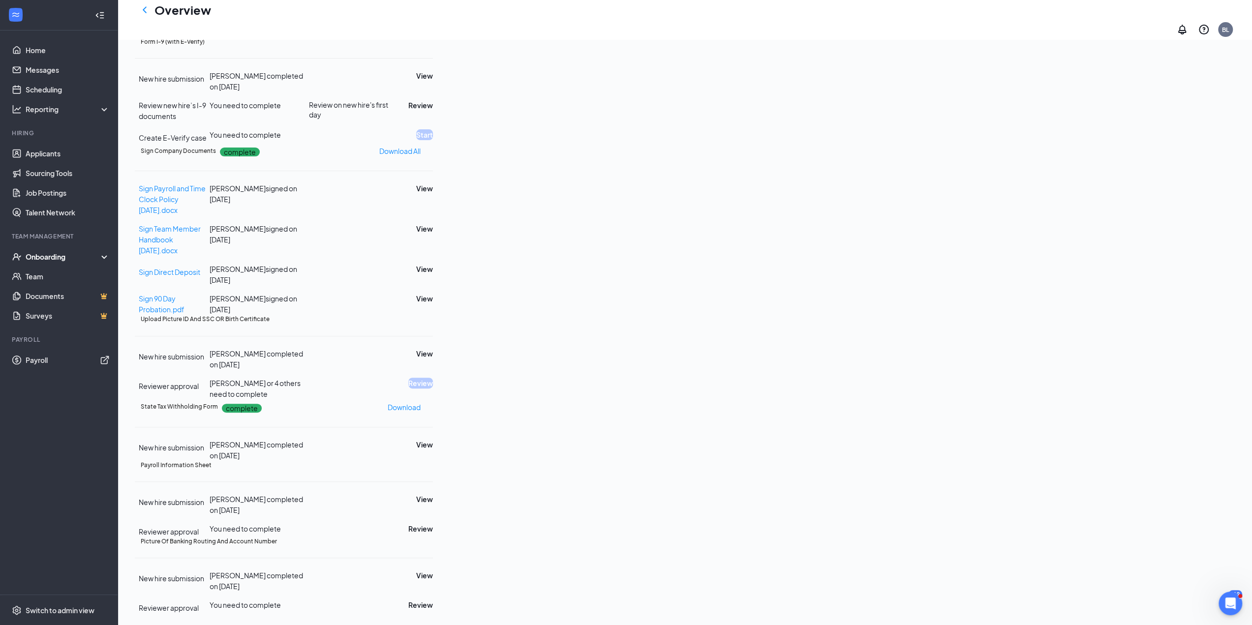
click at [433, 525] on div "Payroll Information Sheet New hire submission me’leyjah [PERSON_NAME] completed…" at bounding box center [284, 499] width 298 height 76
click at [433, 523] on button "Review" at bounding box center [420, 528] width 25 height 11
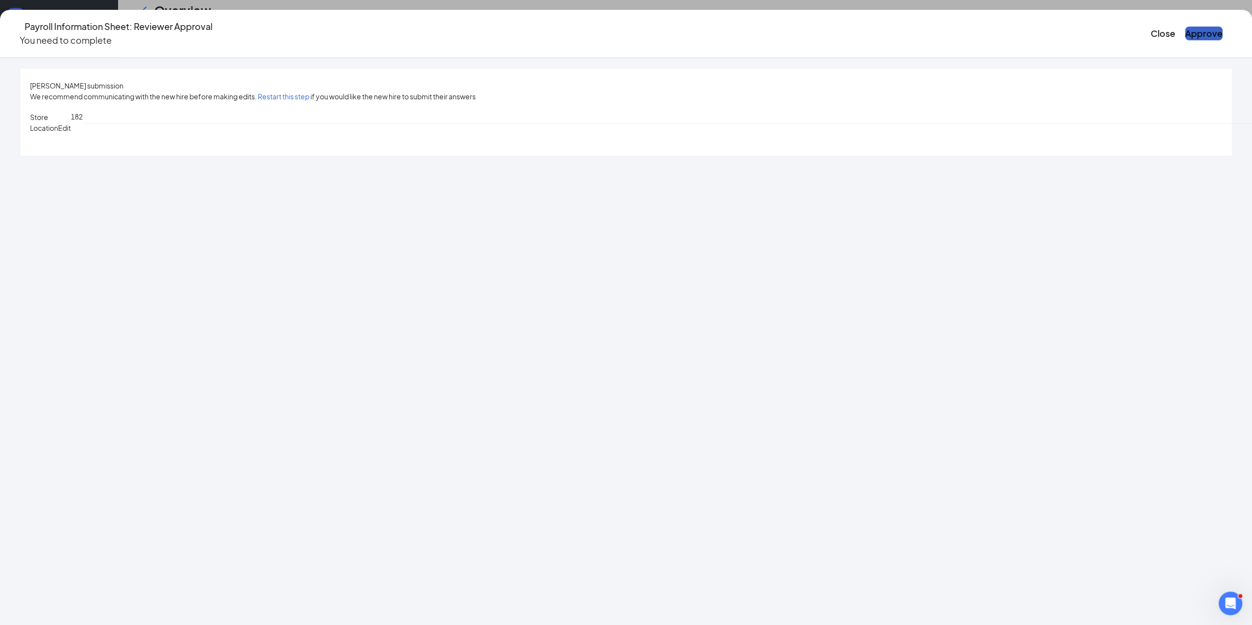
click at [1185, 28] on button "Approve" at bounding box center [1203, 34] width 37 height 14
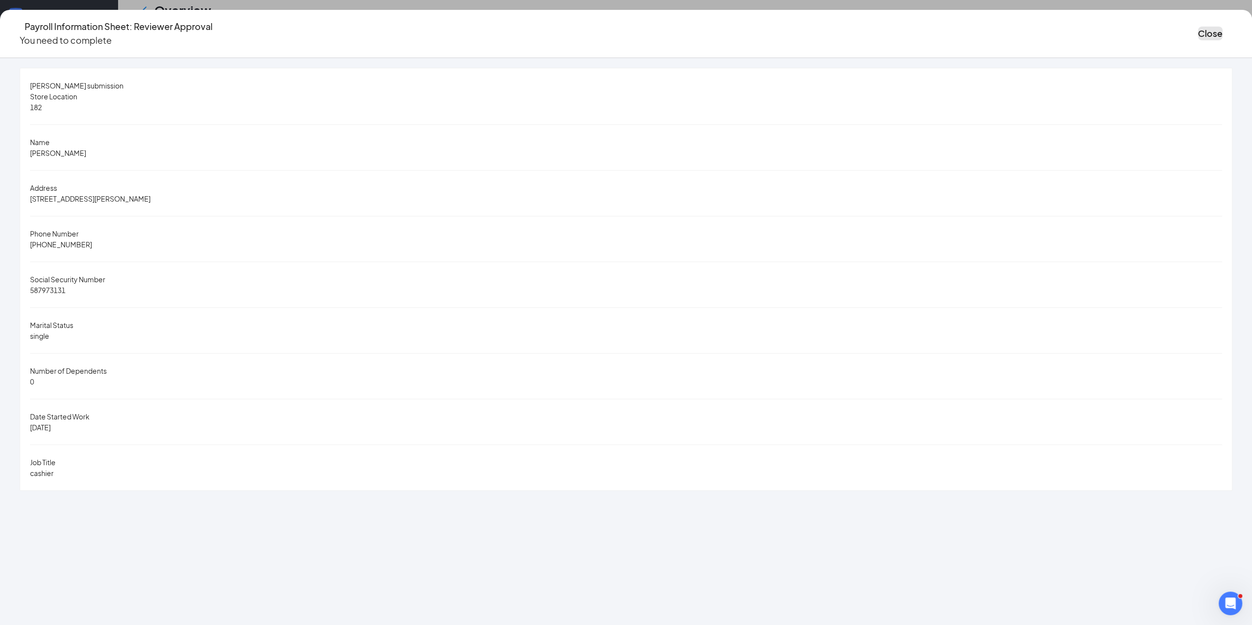
click at [1198, 27] on button "Close" at bounding box center [1210, 34] width 25 height 14
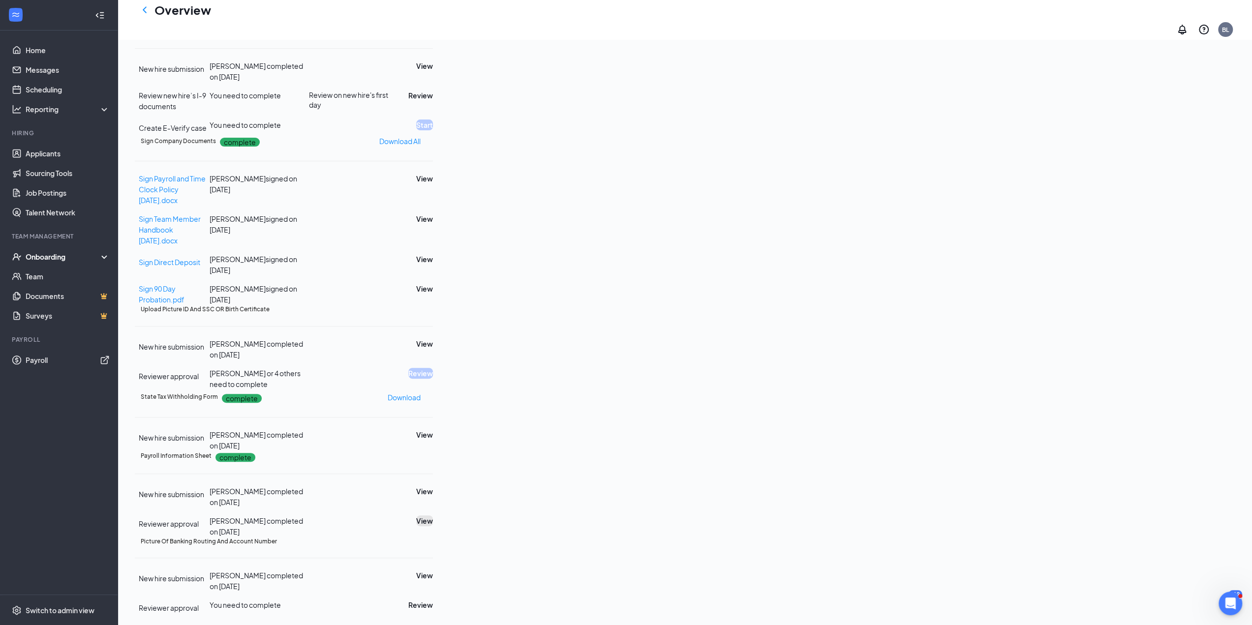
scroll to position [363, 0]
click at [433, 254] on button "View" at bounding box center [424, 259] width 17 height 11
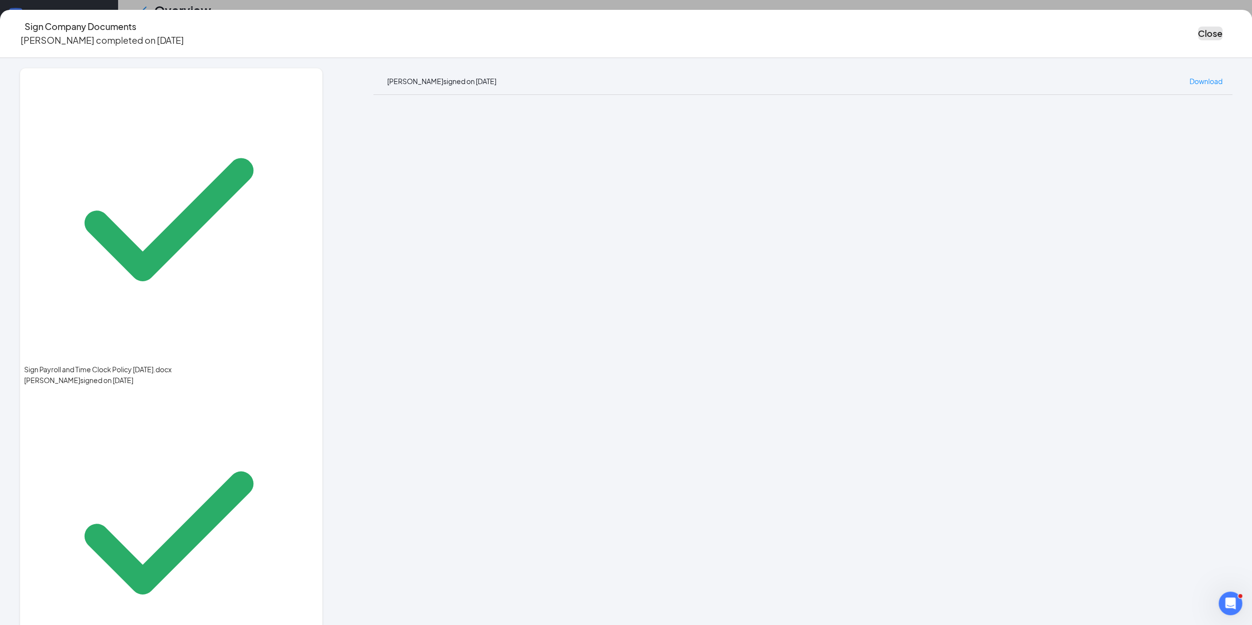
click at [1198, 31] on button "Close" at bounding box center [1210, 34] width 25 height 14
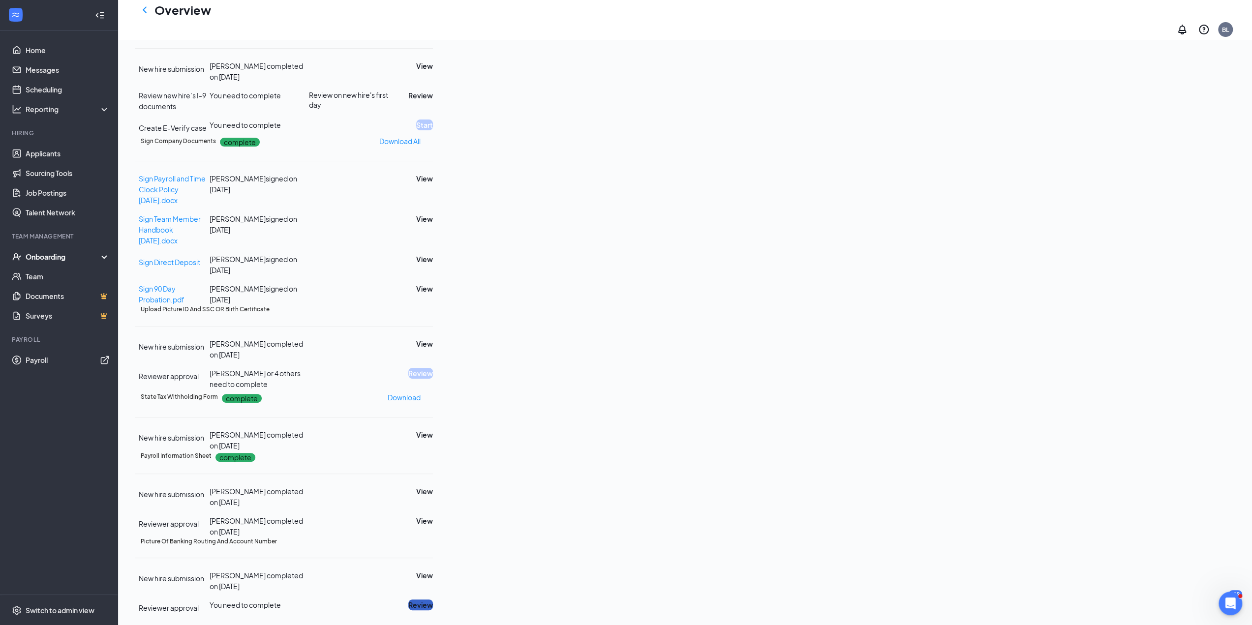
click at [433, 600] on button "Review" at bounding box center [420, 605] width 25 height 11
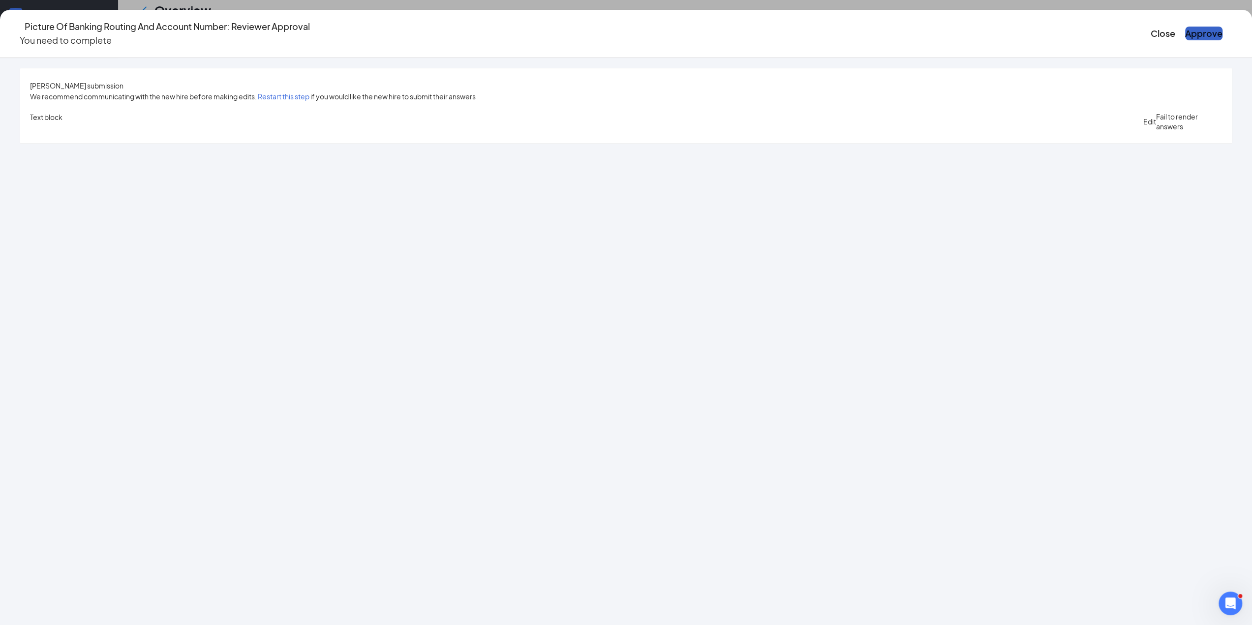
click at [1185, 29] on button "Approve" at bounding box center [1203, 34] width 37 height 14
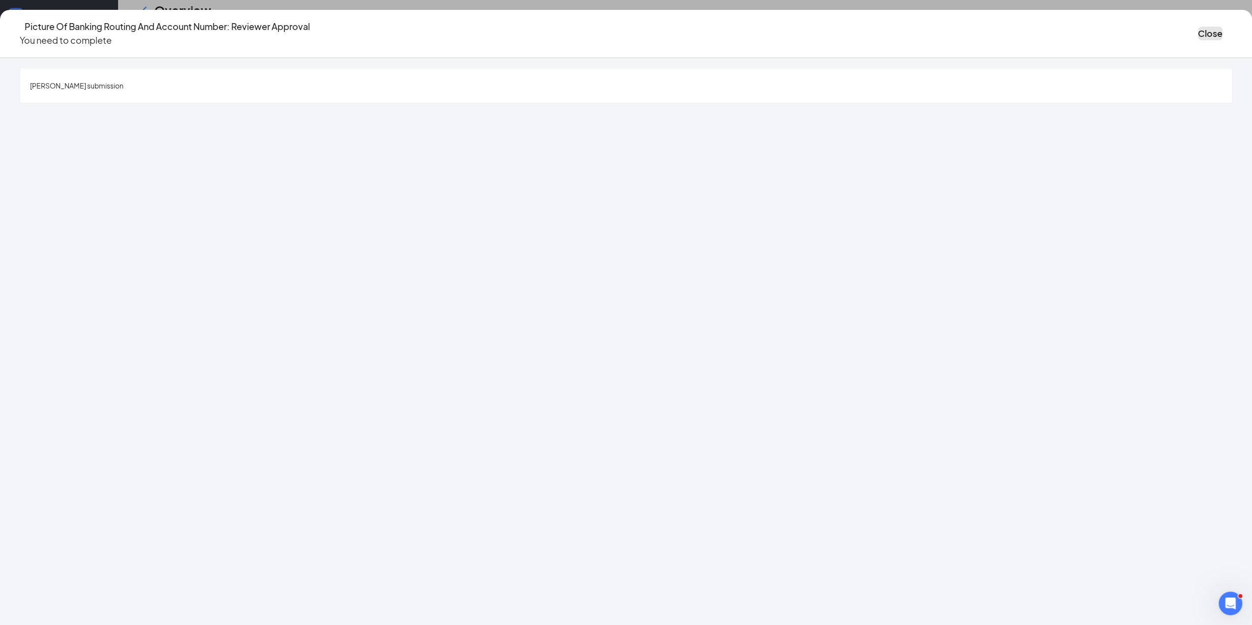
click at [1198, 27] on button "Close" at bounding box center [1210, 34] width 25 height 14
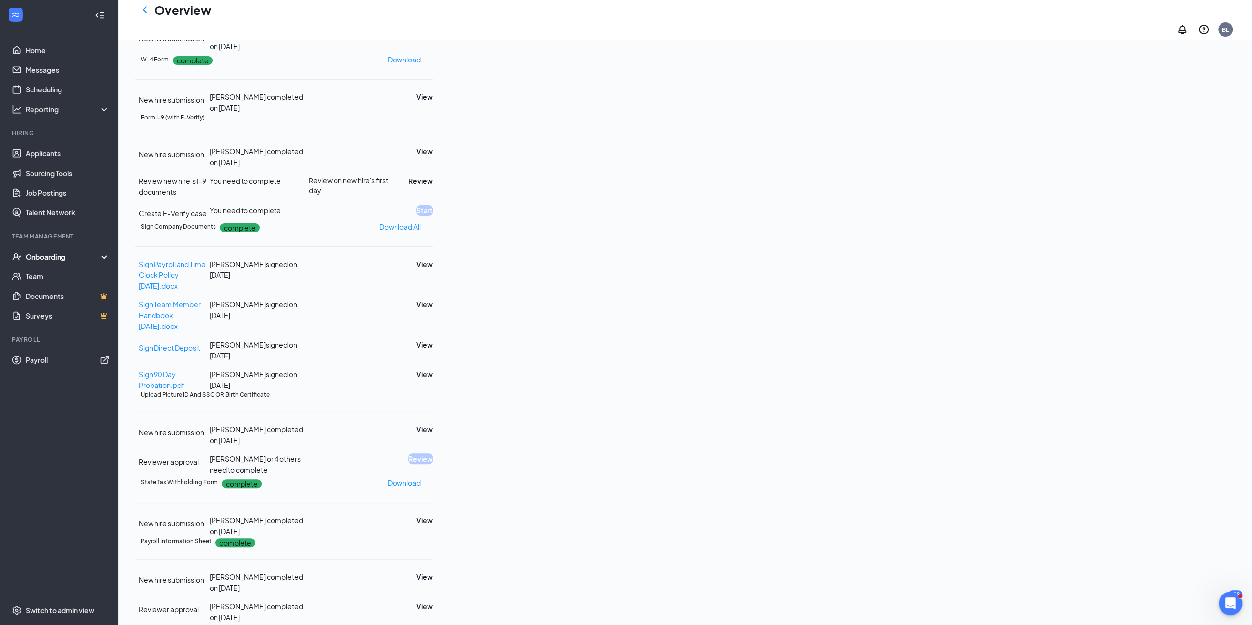
scroll to position [0, 0]
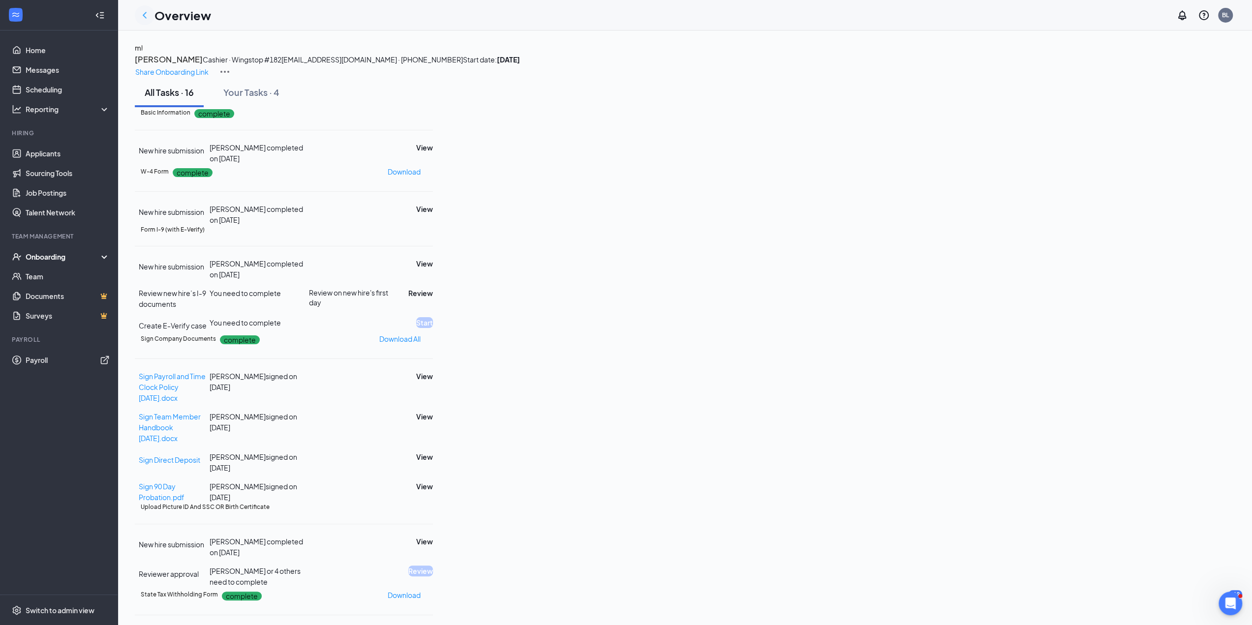
click at [142, 14] on icon "ChevronLeft" at bounding box center [145, 15] width 12 height 12
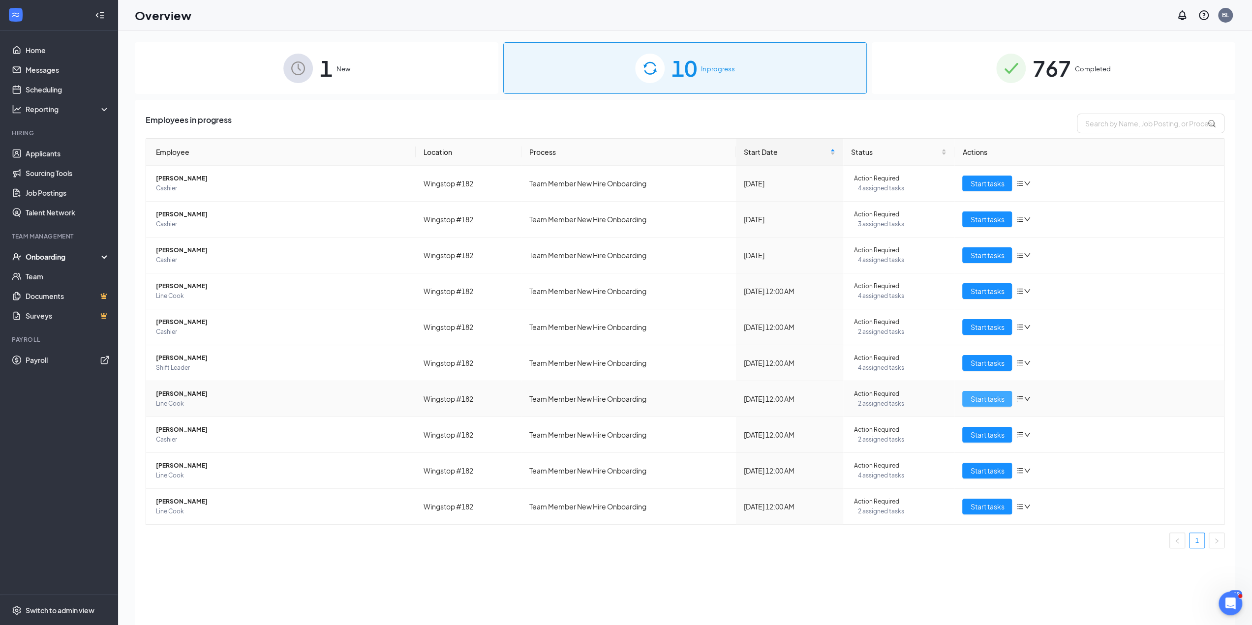
click at [973, 397] on span "Start tasks" at bounding box center [987, 399] width 34 height 11
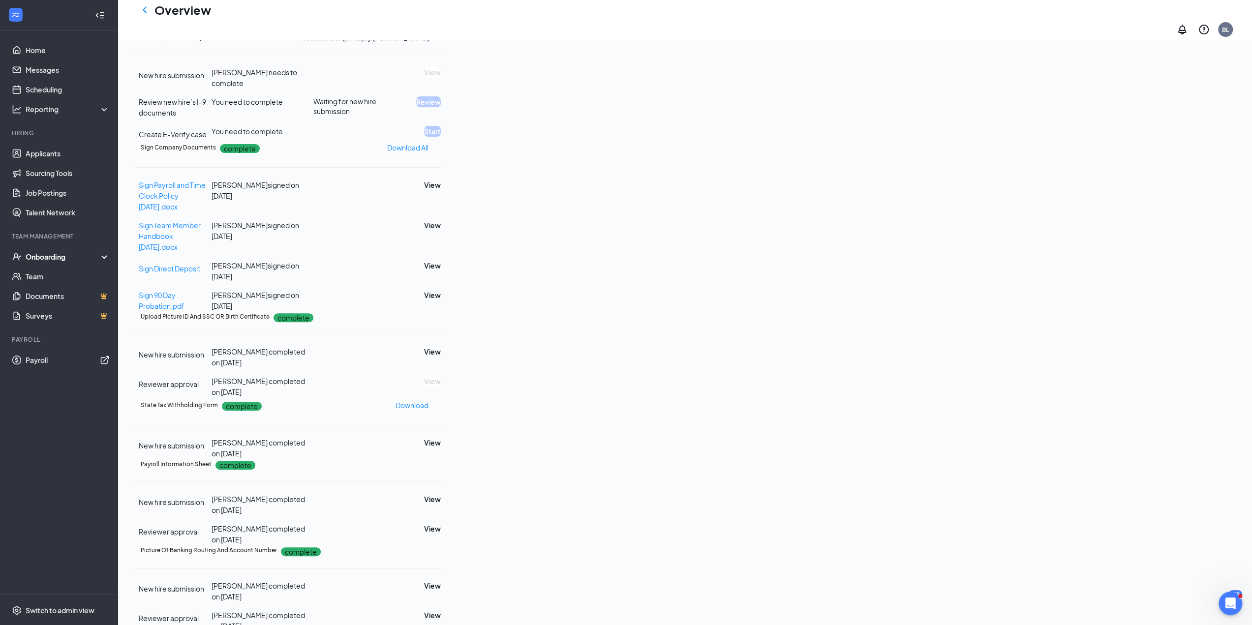
scroll to position [295, 0]
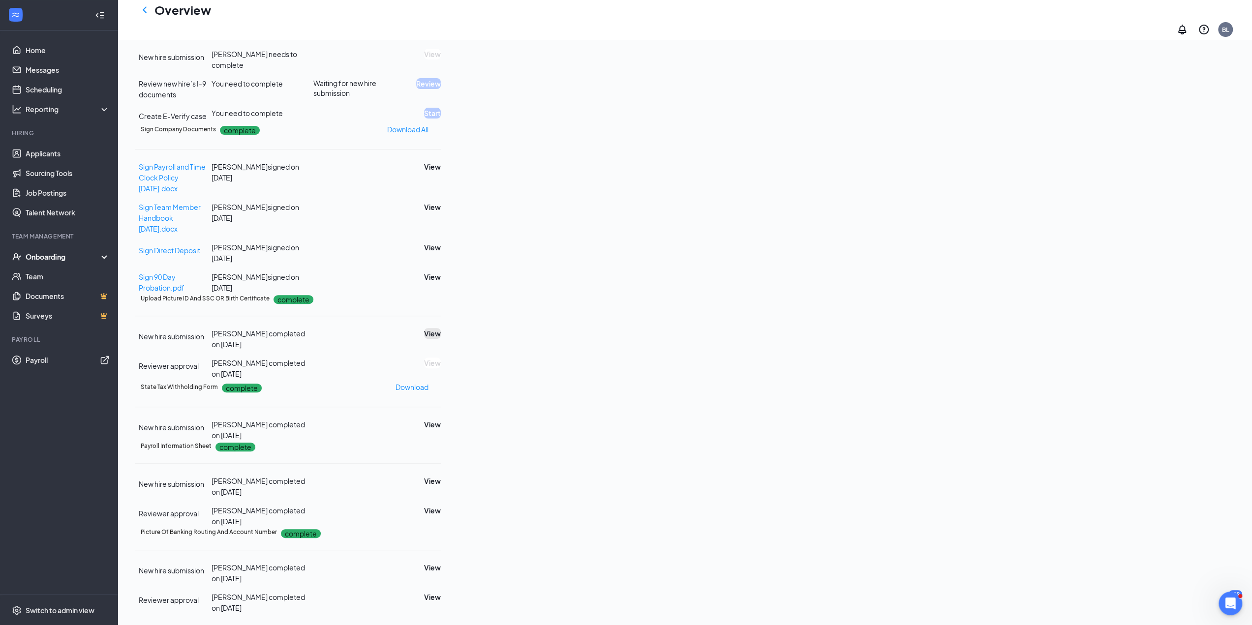
click at [441, 339] on button "View" at bounding box center [432, 333] width 17 height 11
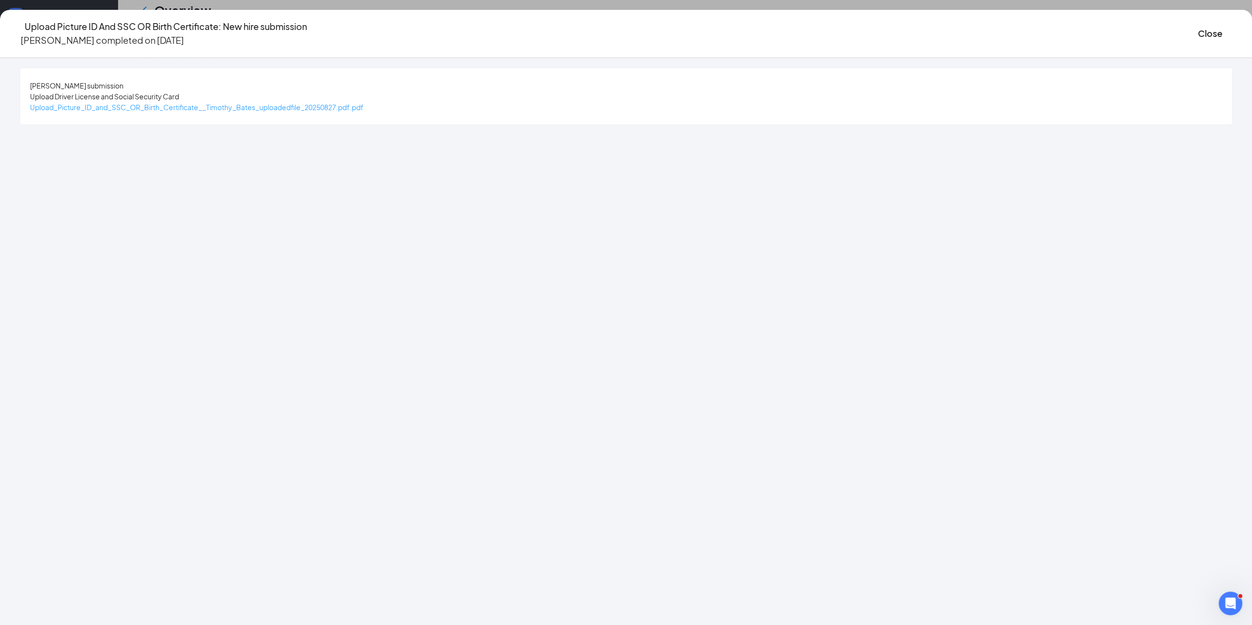
click at [364, 104] on span "Upload_Picture_ID_and_SSC_OR_Birth_Certificate__Timothy_Bates_uploadedfile_2025…" at bounding box center [197, 107] width 334 height 9
click at [1198, 36] on button "Close" at bounding box center [1210, 34] width 25 height 14
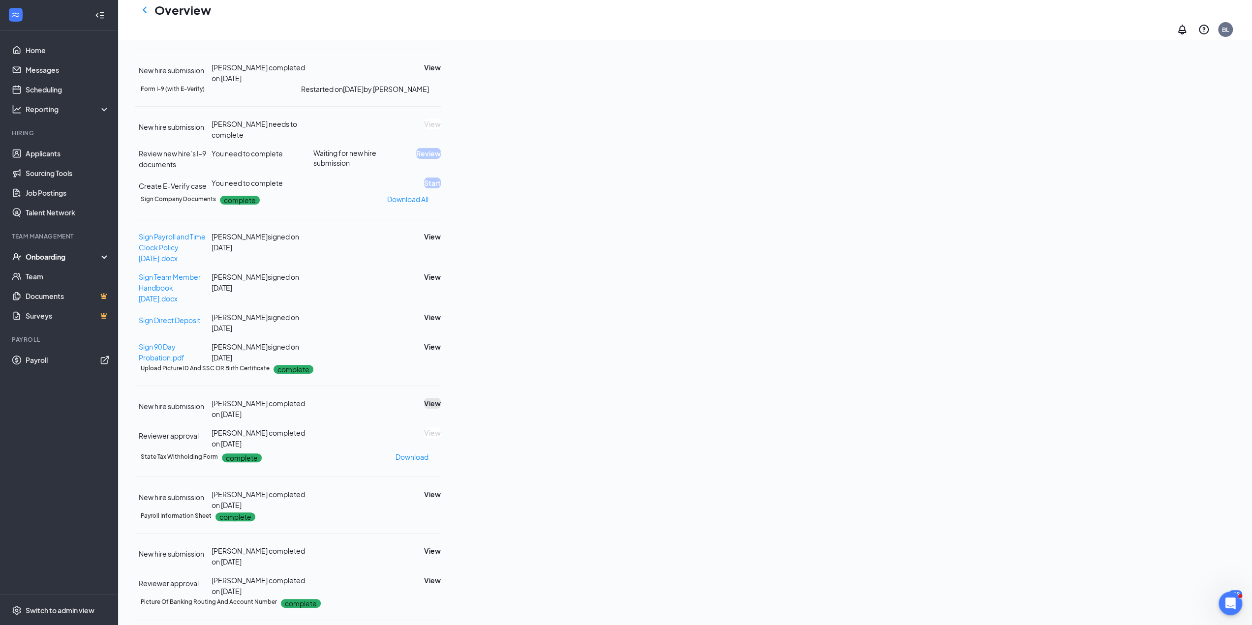
scroll to position [0, 0]
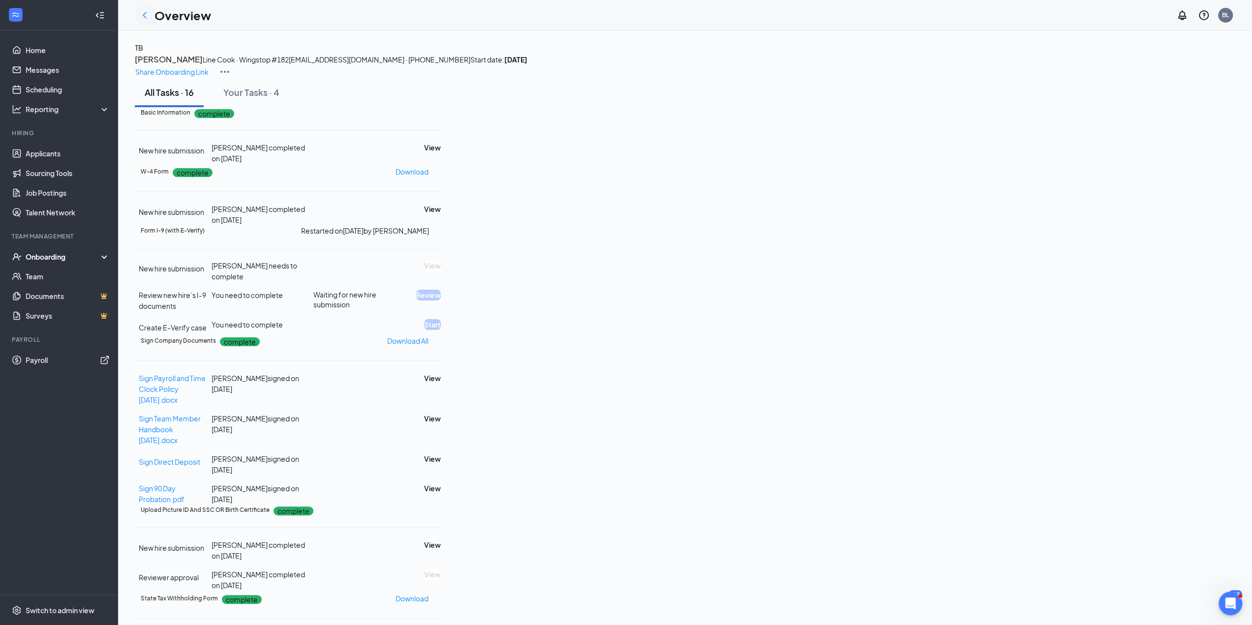
click at [144, 12] on icon "ChevronLeft" at bounding box center [145, 15] width 12 height 12
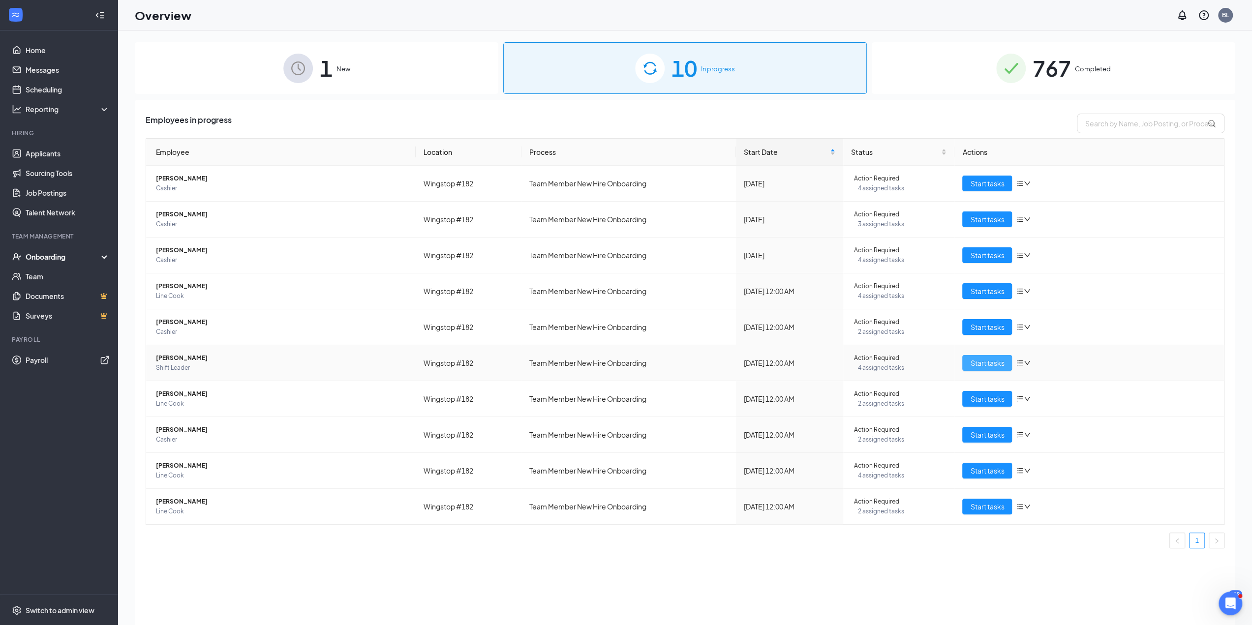
click at [1005, 359] on button "Start tasks" at bounding box center [987, 363] width 50 height 16
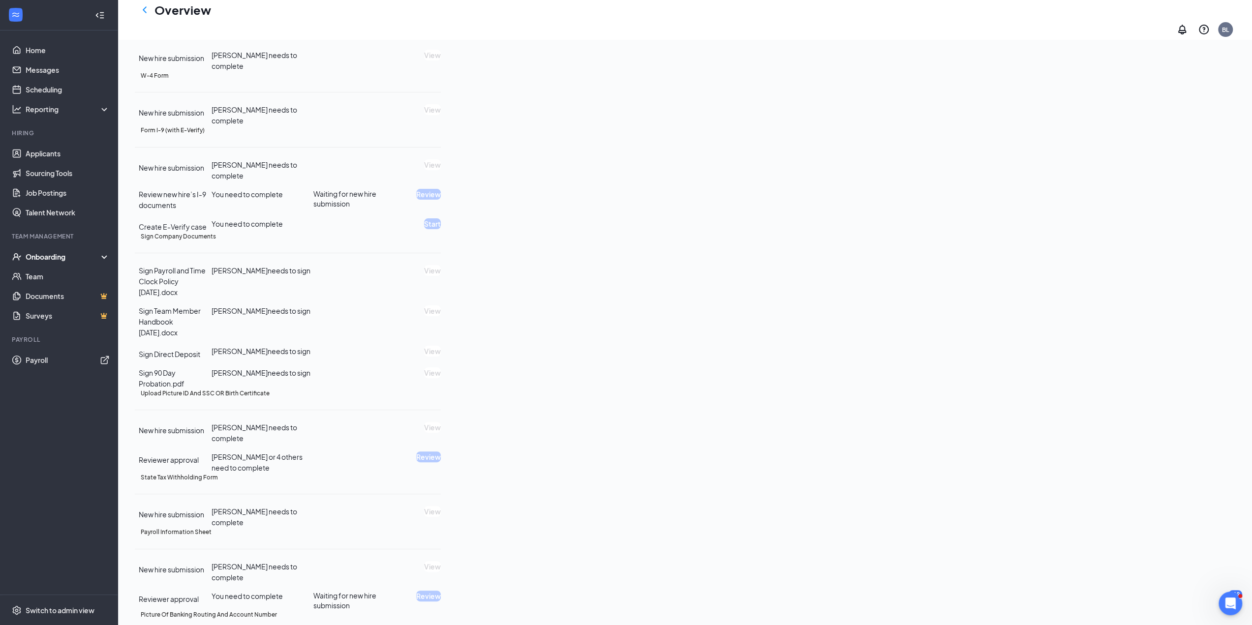
scroll to position [148, 0]
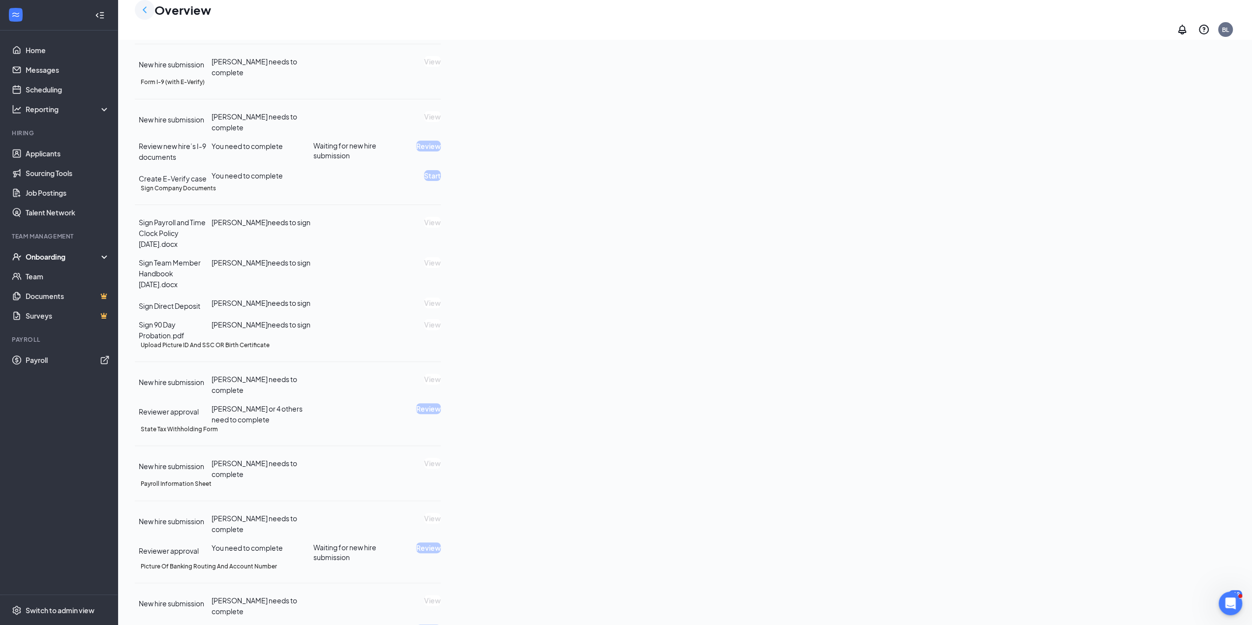
click at [149, 16] on icon "ChevronLeft" at bounding box center [145, 10] width 12 height 12
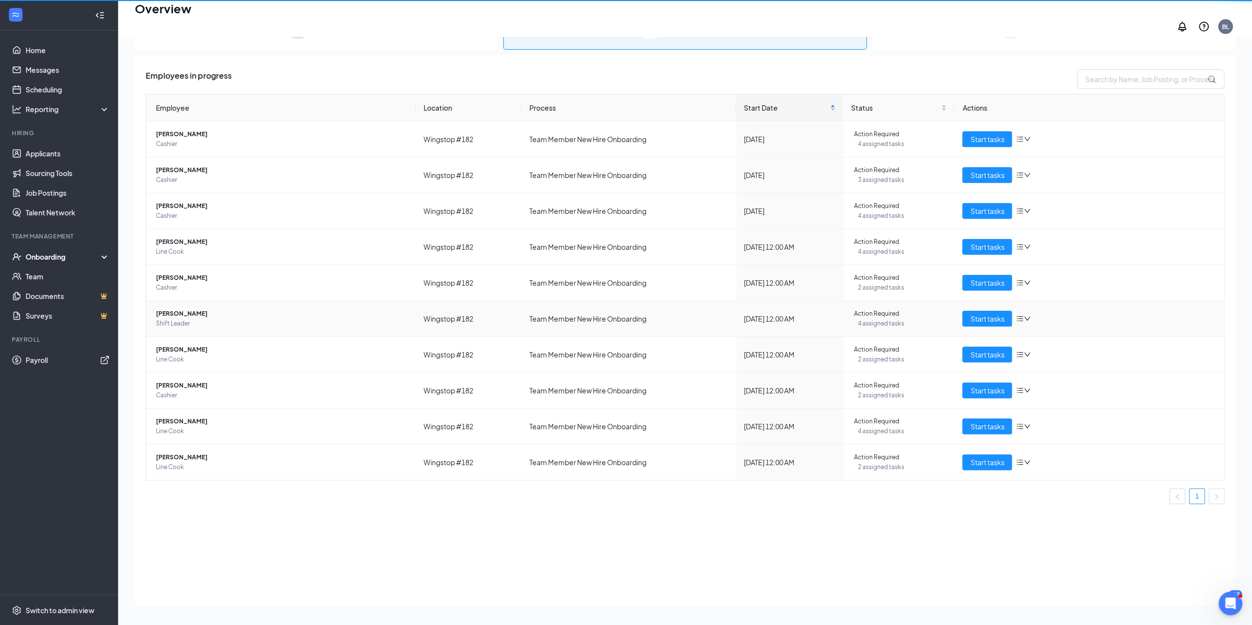
scroll to position [44, 0]
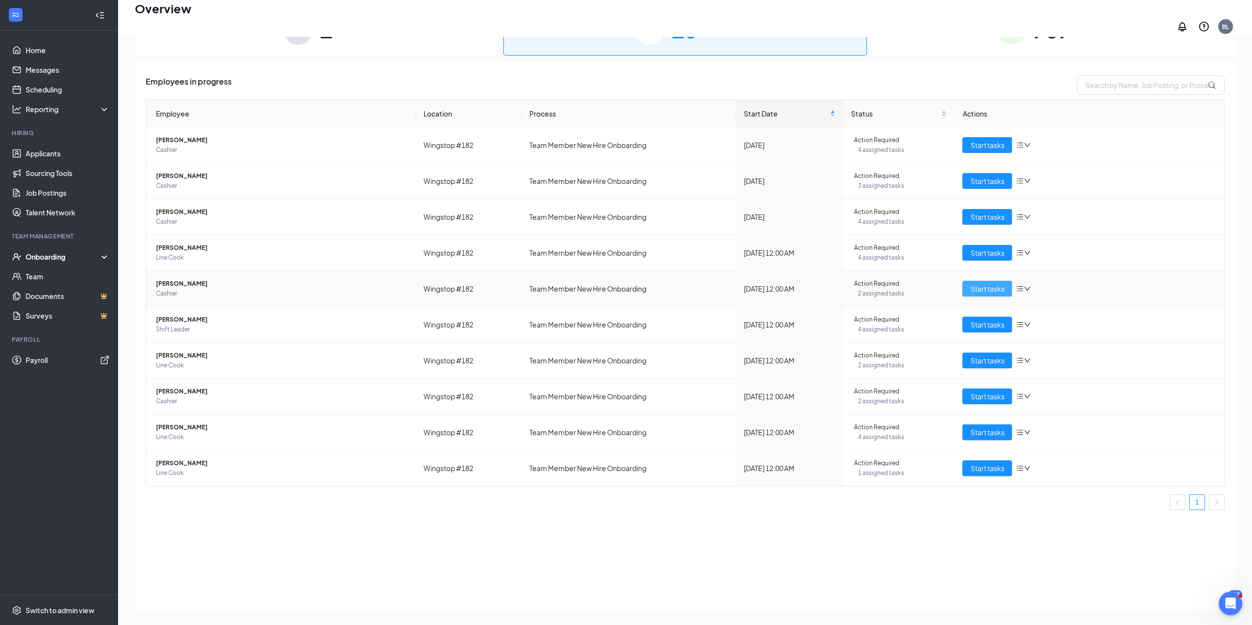
click at [978, 283] on span "Start tasks" at bounding box center [987, 288] width 34 height 11
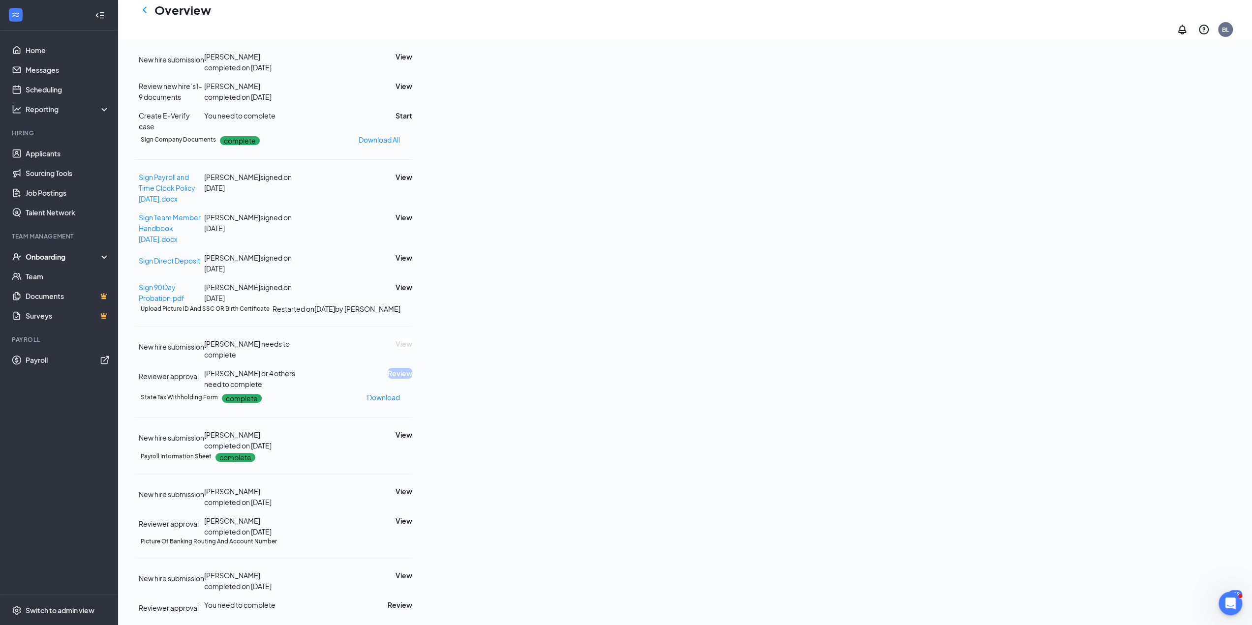
scroll to position [246, 0]
click at [145, 15] on icon "ChevronLeft" at bounding box center [145, 10] width 12 height 12
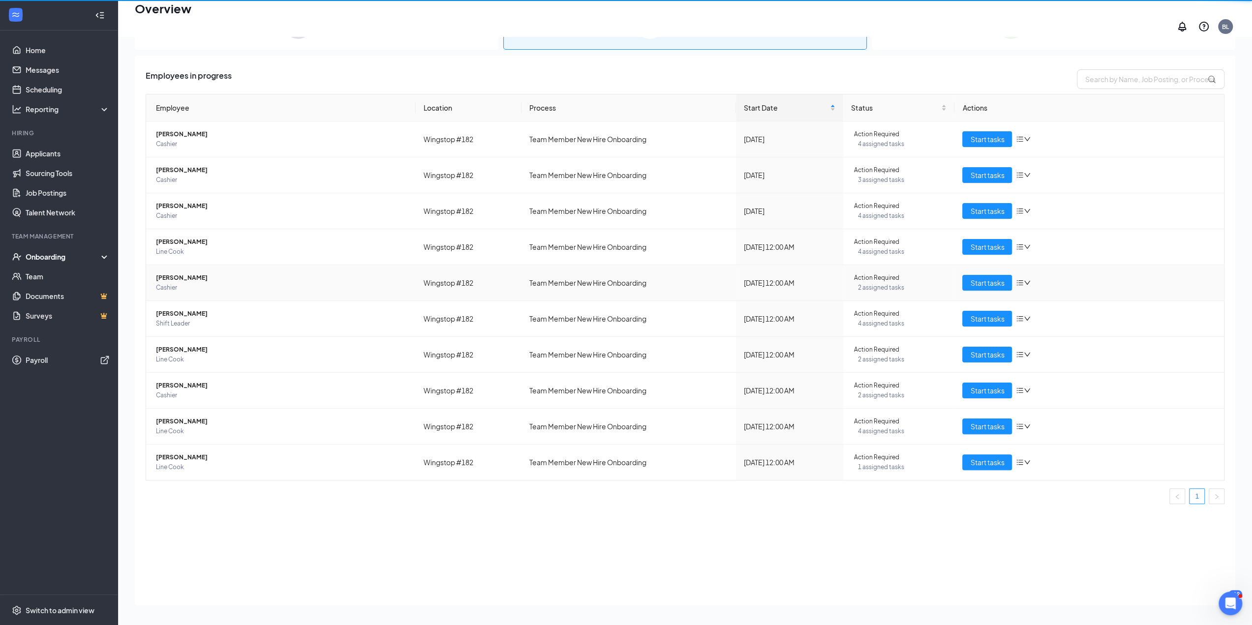
scroll to position [44, 0]
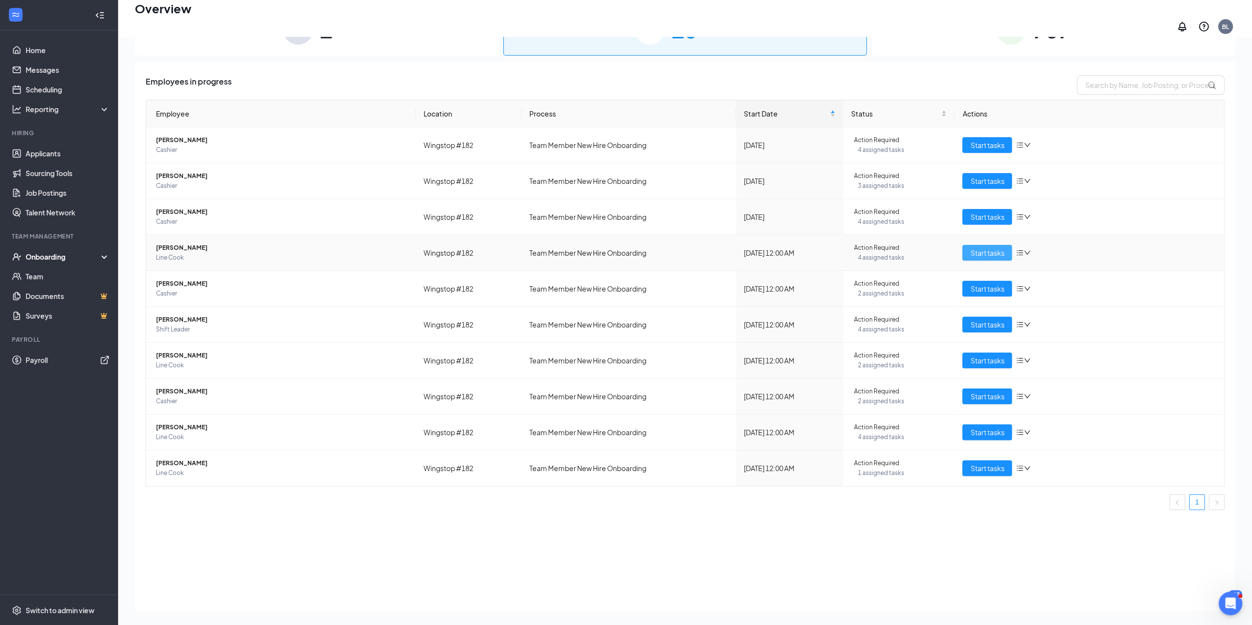
click at [986, 251] on span "Start tasks" at bounding box center [987, 252] width 34 height 11
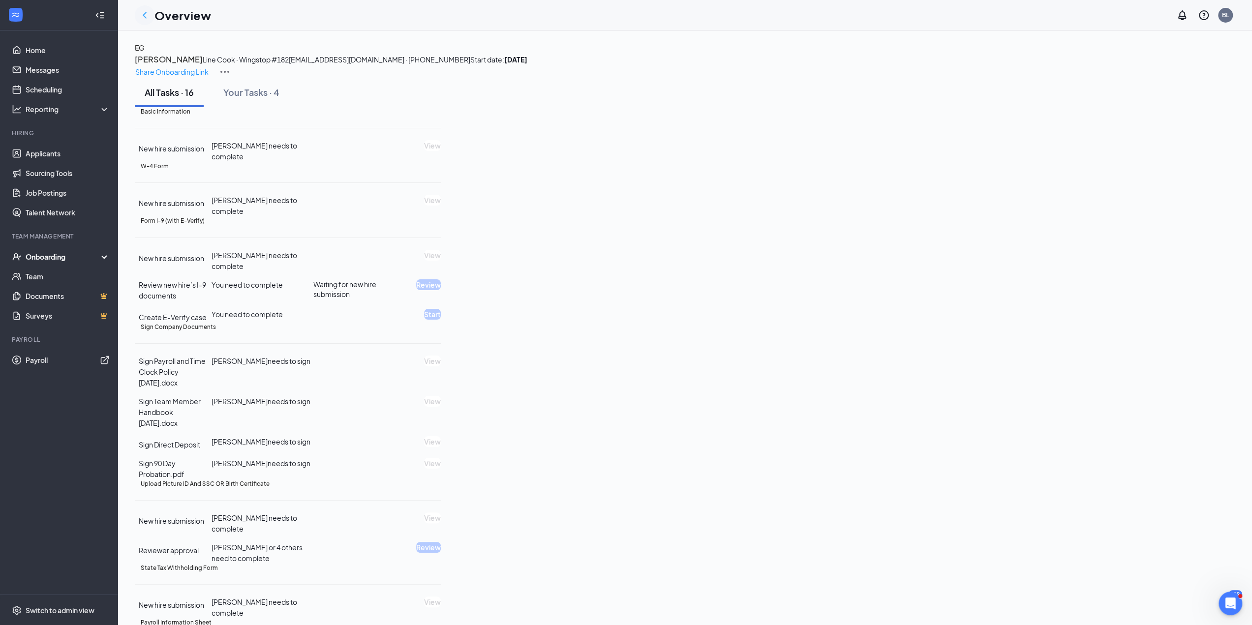
click at [142, 14] on icon "ChevronLeft" at bounding box center [145, 15] width 12 height 12
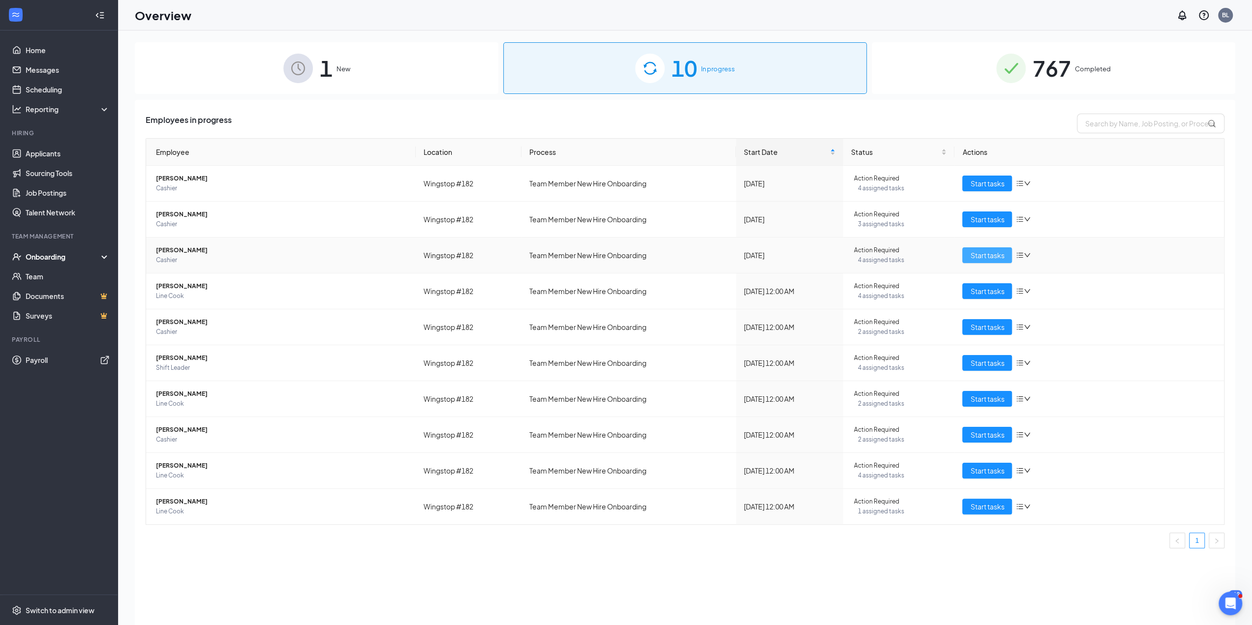
click at [996, 259] on span "Start tasks" at bounding box center [987, 255] width 34 height 11
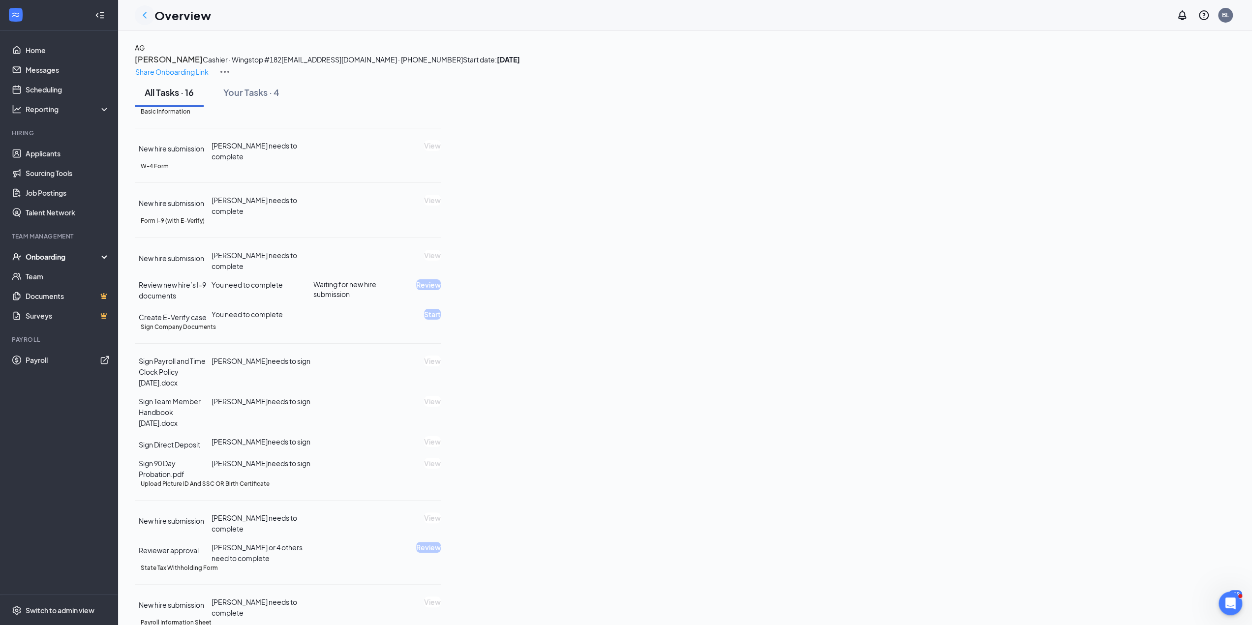
click at [146, 16] on icon "ChevronLeft" at bounding box center [145, 15] width 12 height 12
